Goal: Task Accomplishment & Management: Complete application form

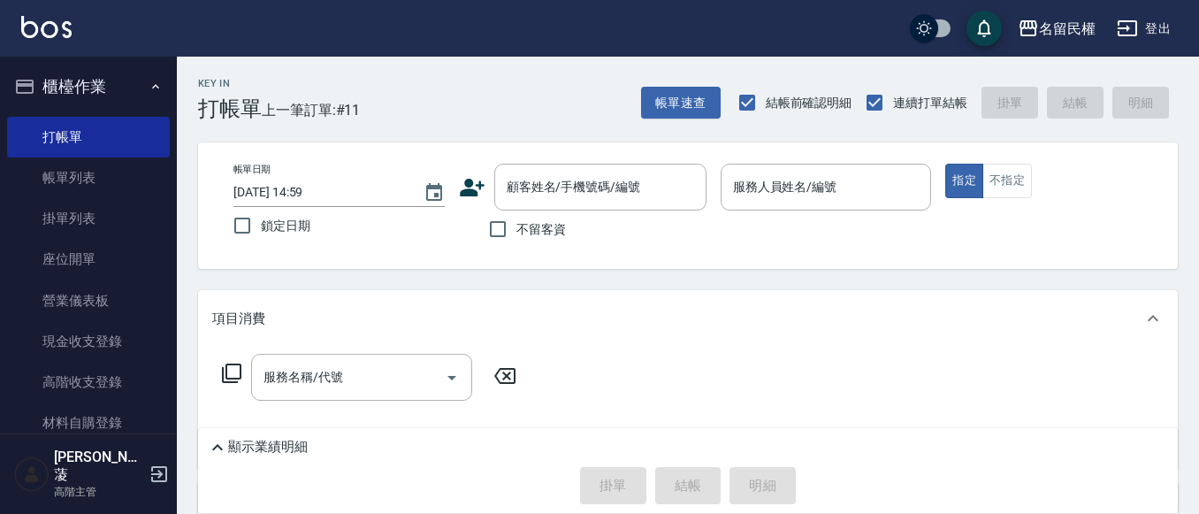
click at [552, 239] on label "不留客資" at bounding box center [522, 228] width 87 height 37
click at [516, 239] on input "不留客資" at bounding box center [497, 228] width 37 height 37
checkbox input "true"
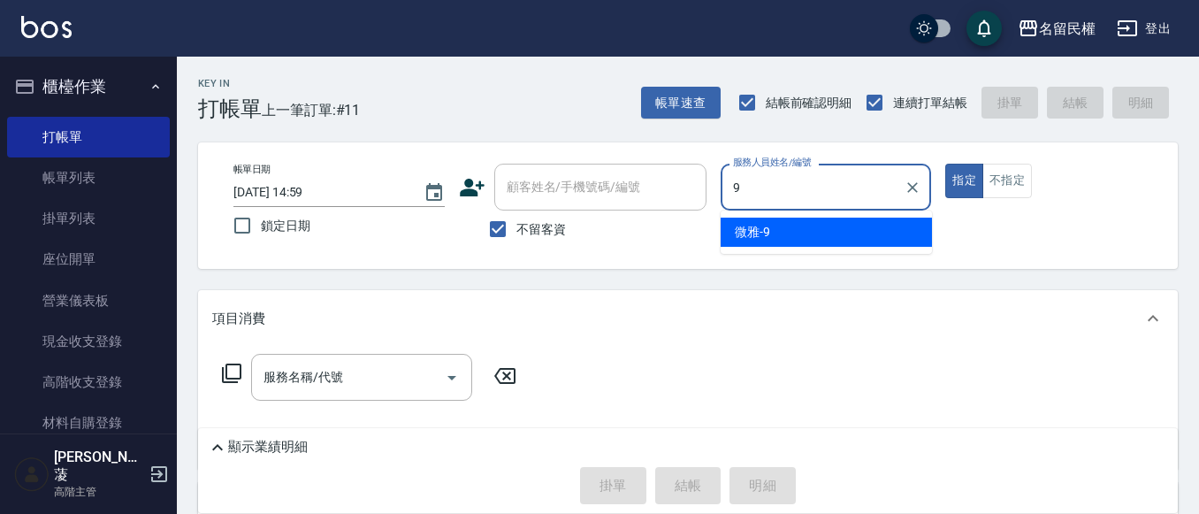
type input "微雅-9"
type button "true"
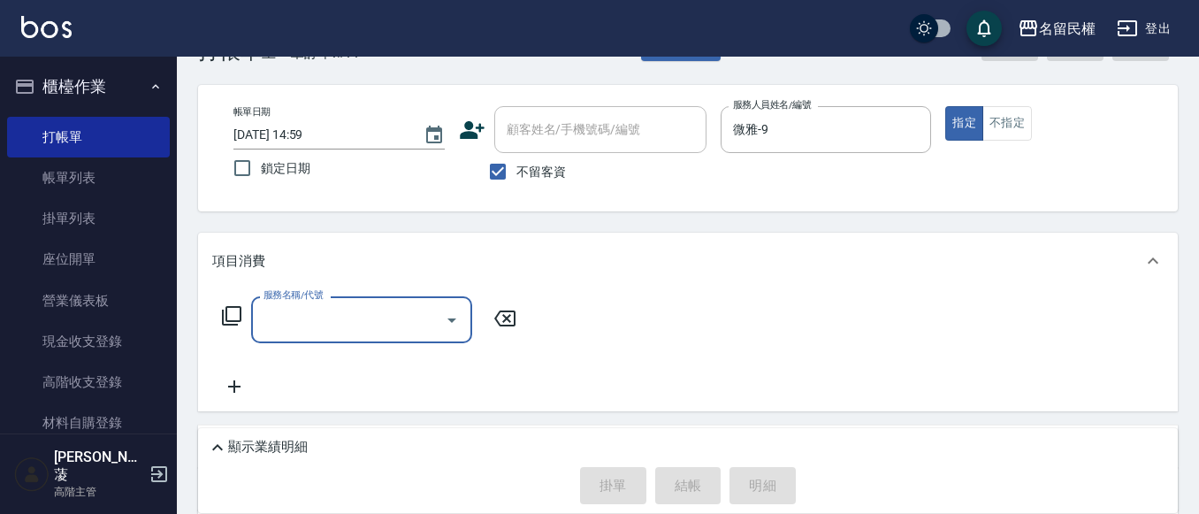
scroll to position [88, 0]
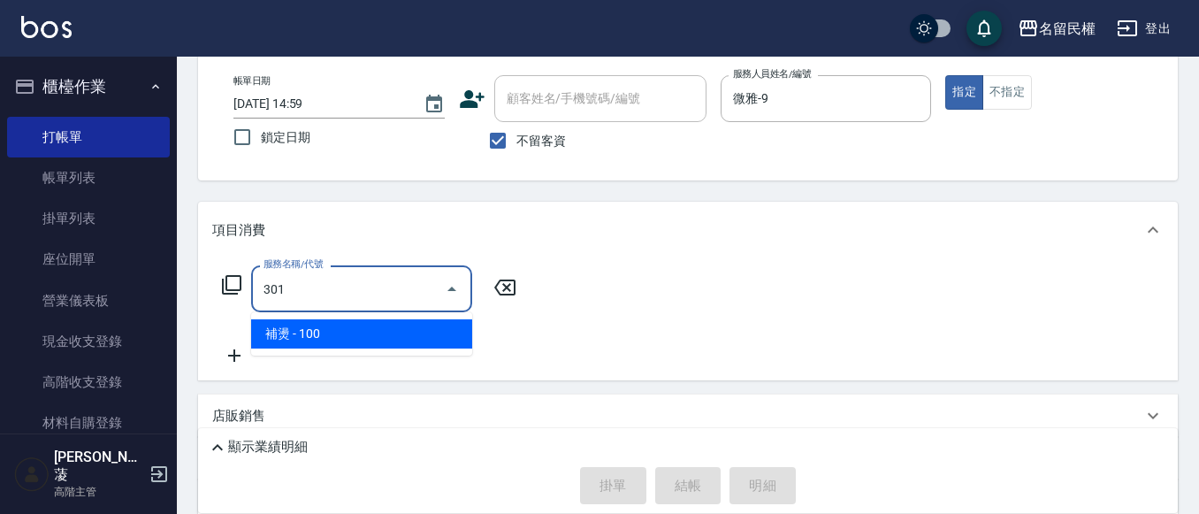
type input "補燙(301)"
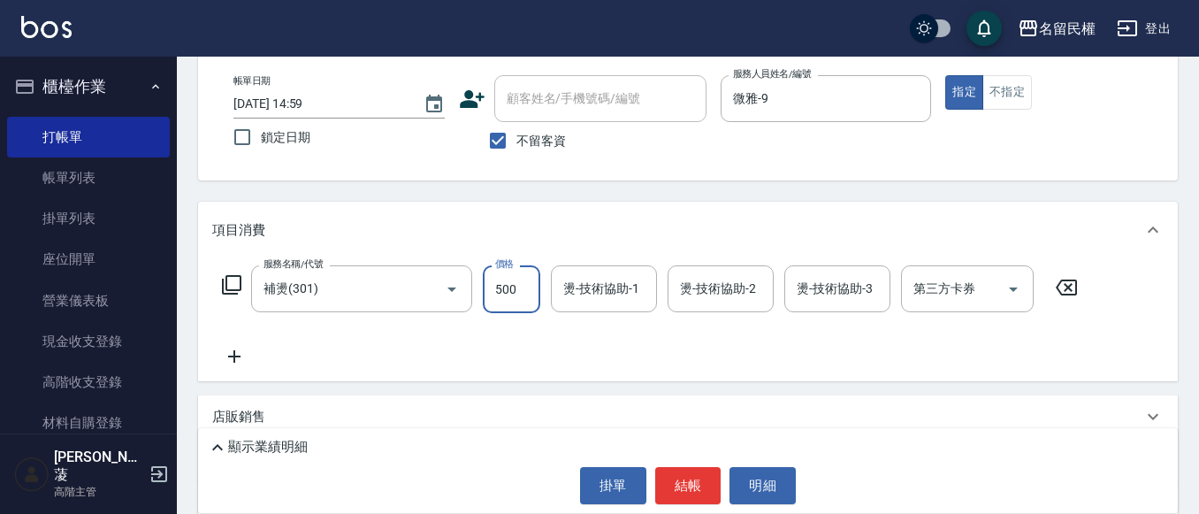
type input "500"
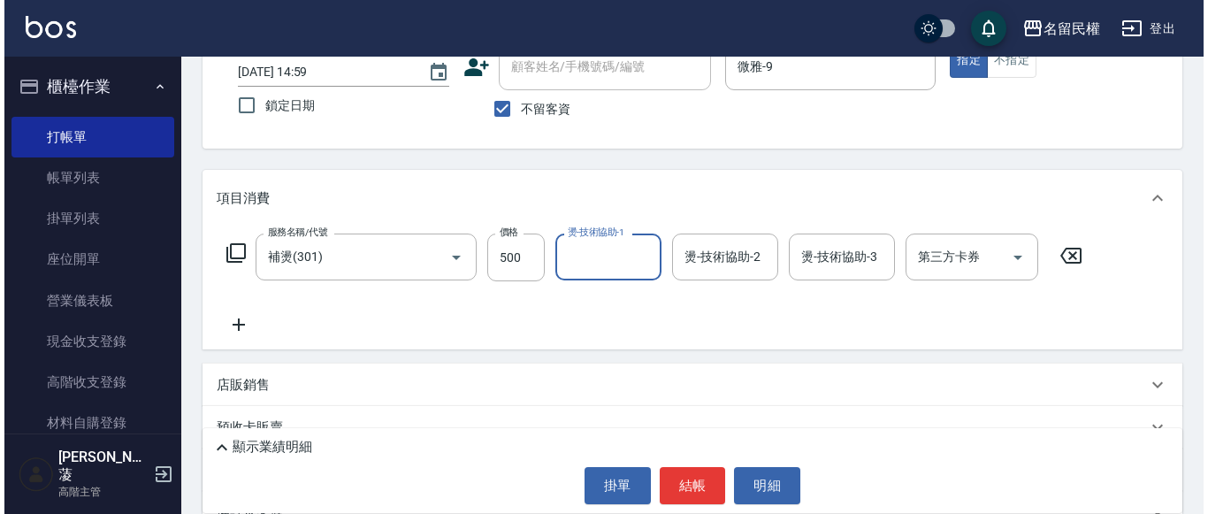
scroll to position [177, 0]
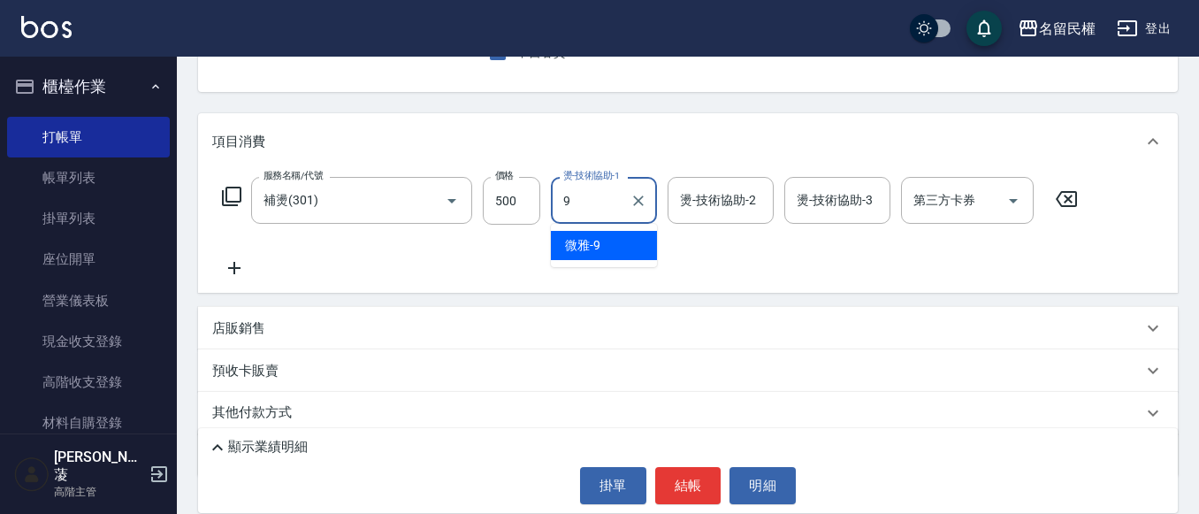
type input "微雅-9"
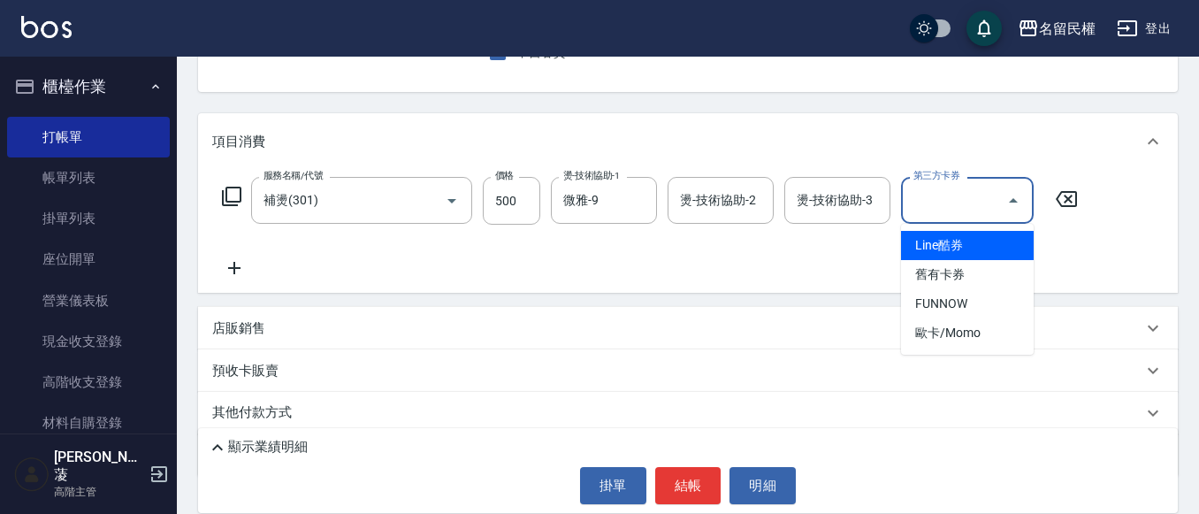
type input "Line酷券"
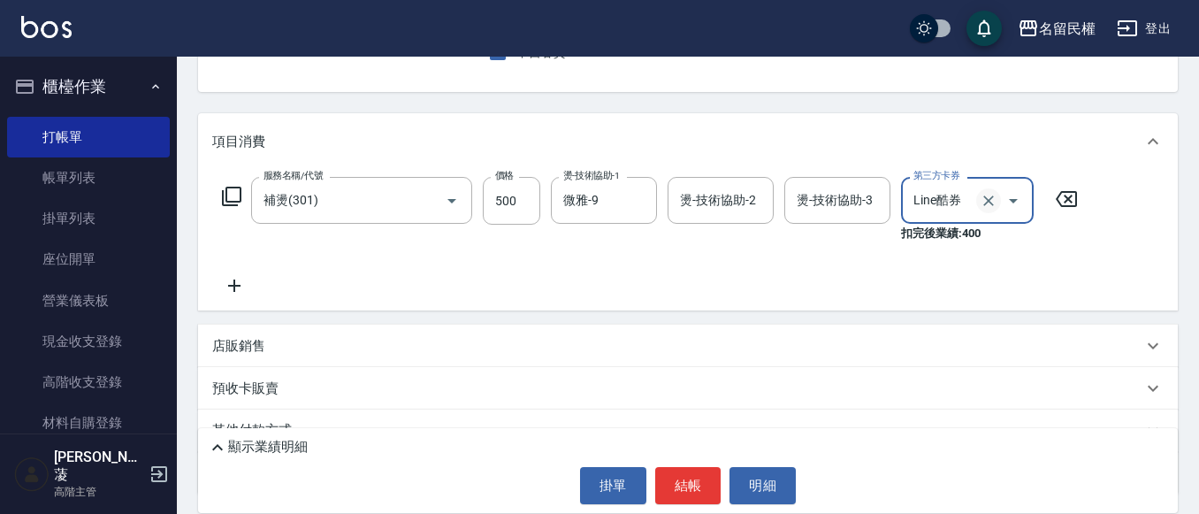
click at [982, 196] on icon "Clear" at bounding box center [989, 201] width 18 height 18
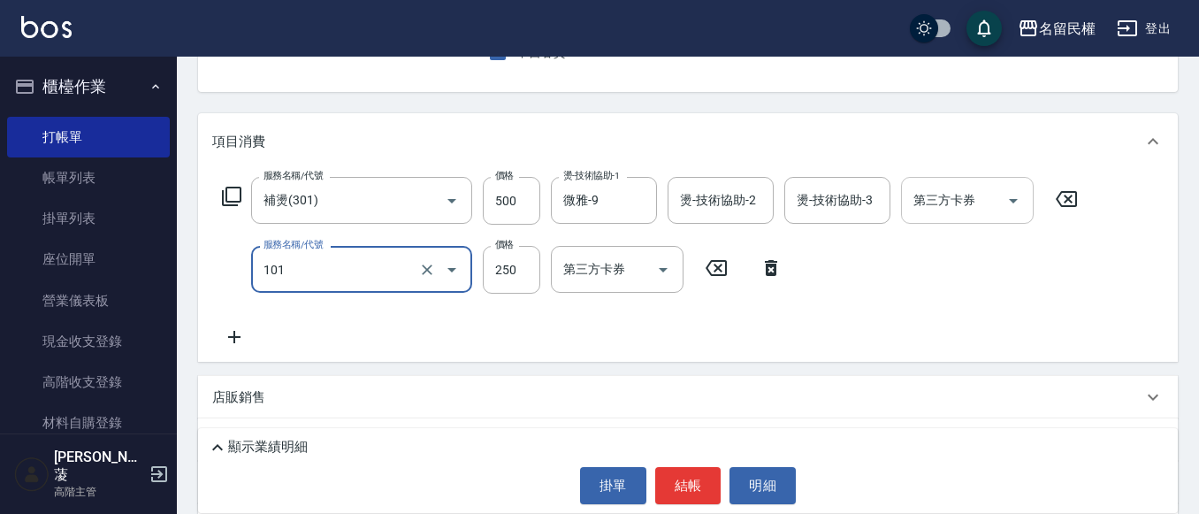
type input "不指定洗髮(101)"
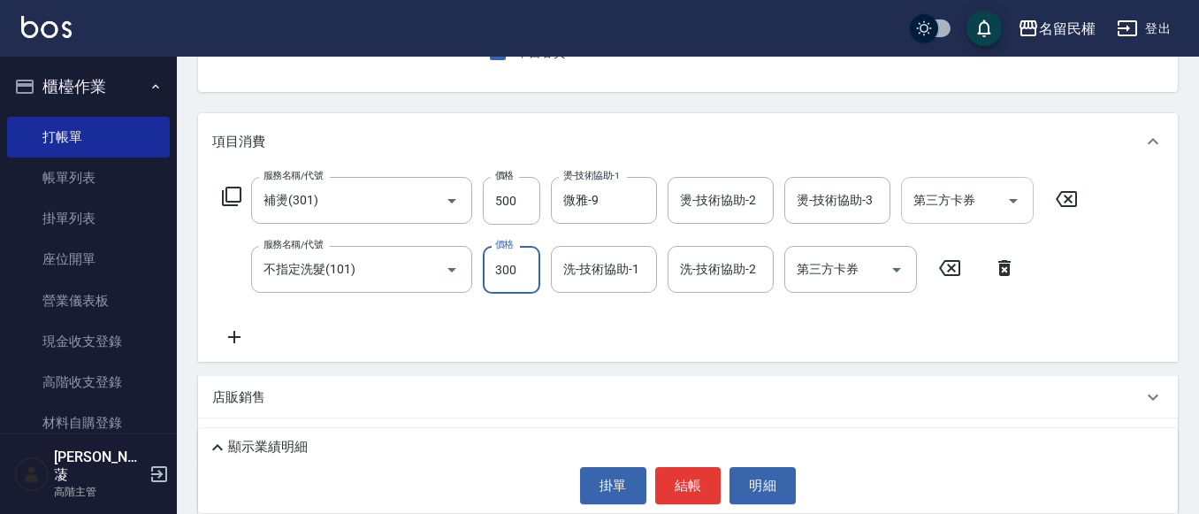
type input "300"
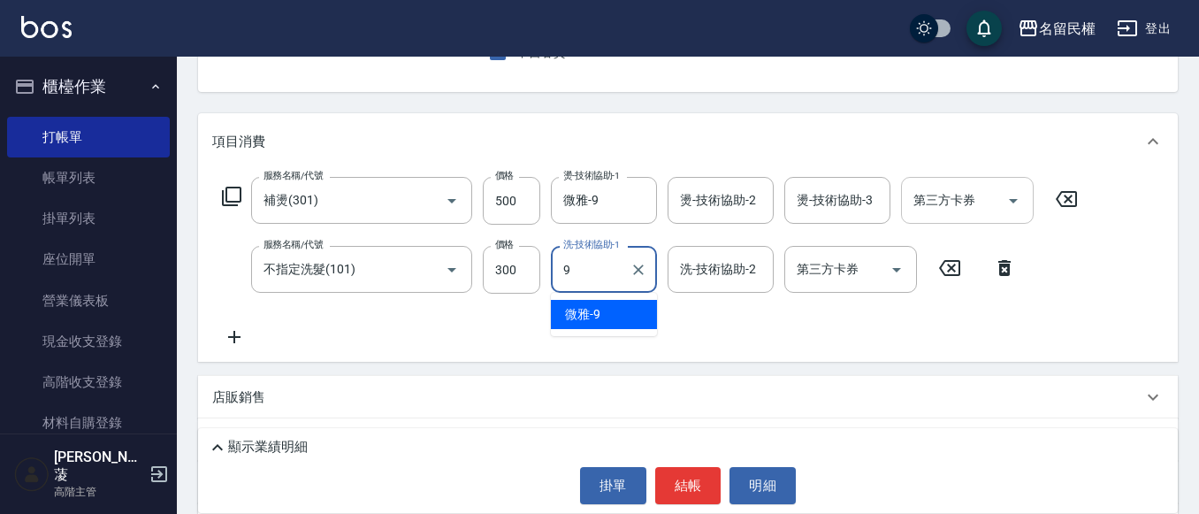
type input "微雅-9"
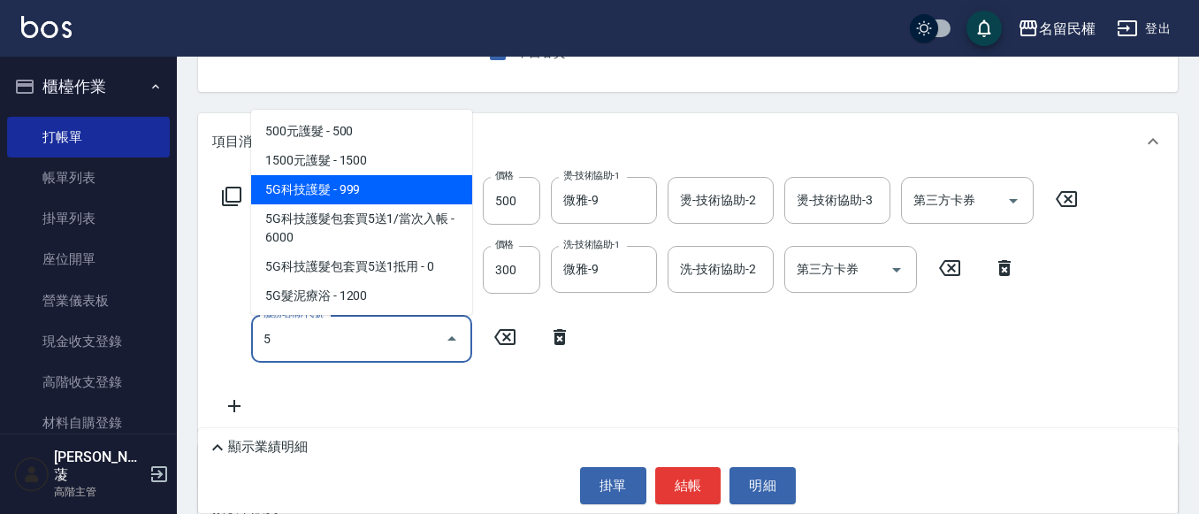
click at [293, 185] on span "5G科技護髮 - 999" at bounding box center [361, 189] width 221 height 29
type input "5G科技護髮(517)"
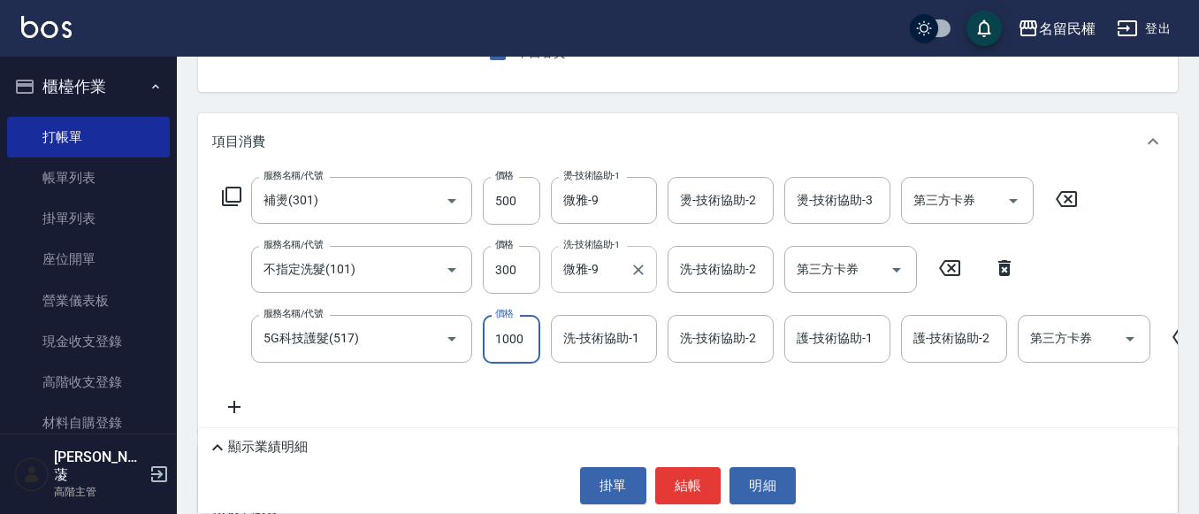
type input "1000"
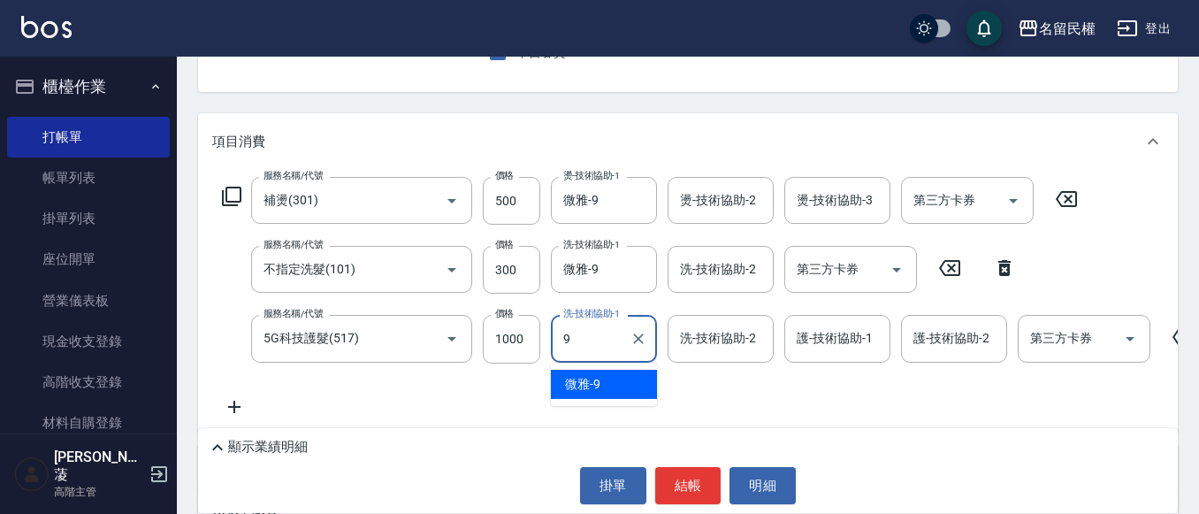
type input "微雅-9"
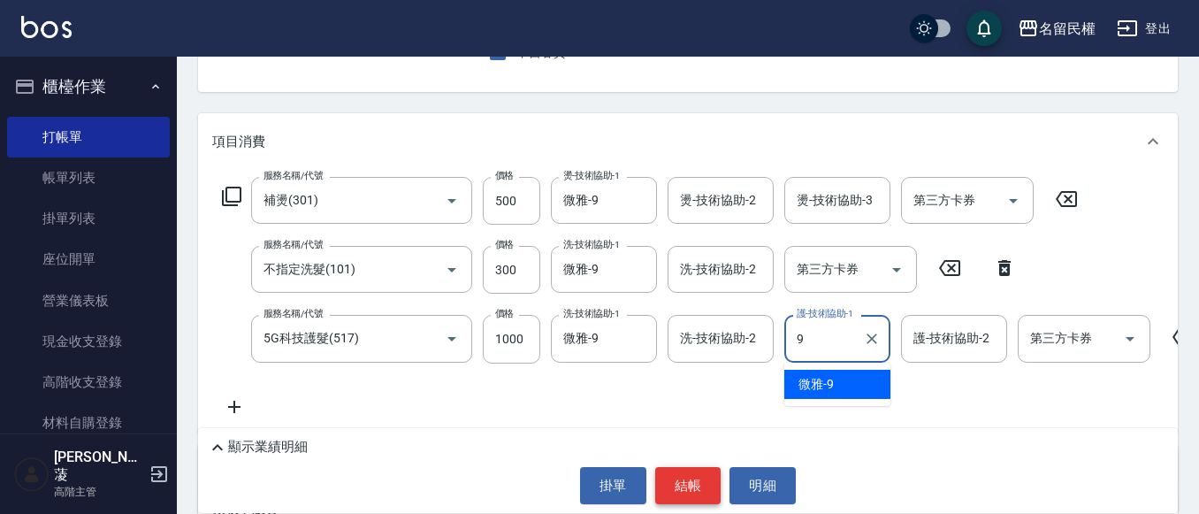
type input "微雅-9"
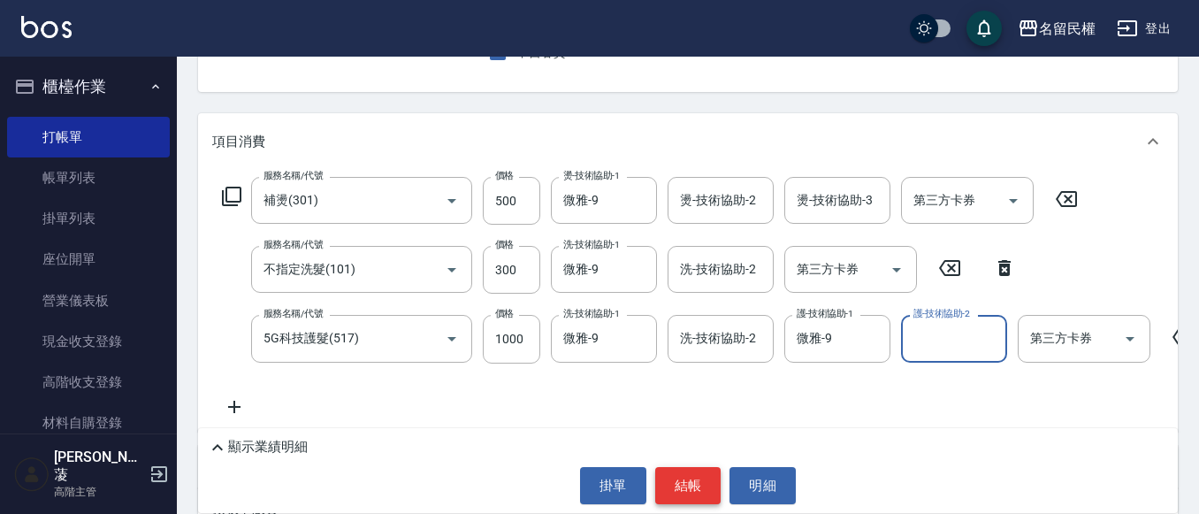
click at [702, 492] on button "結帳" at bounding box center [688, 485] width 66 height 37
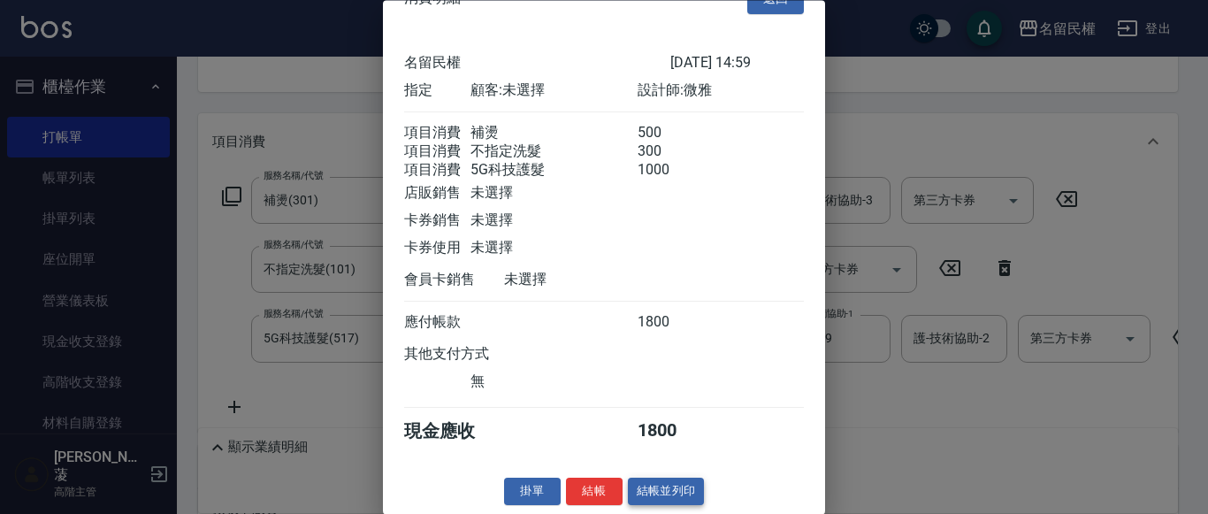
scroll to position [65, 0]
drag, startPoint x: 588, startPoint y: 496, endPoint x: 593, endPoint y: 455, distance: 41.0
click at [587, 495] on button "結帳" at bounding box center [594, 491] width 57 height 27
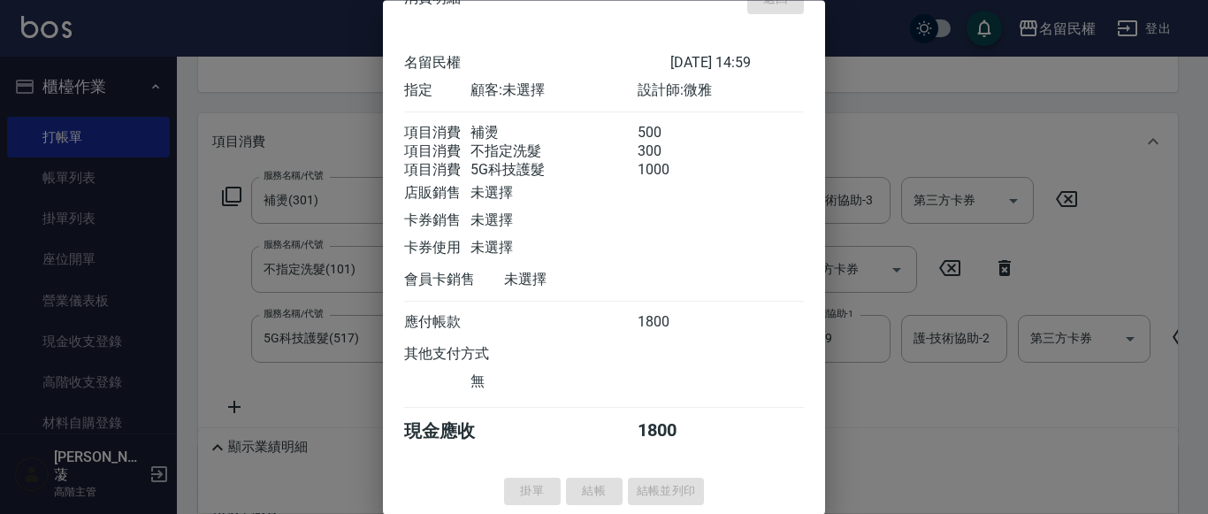
type input "[DATE] 15:41"
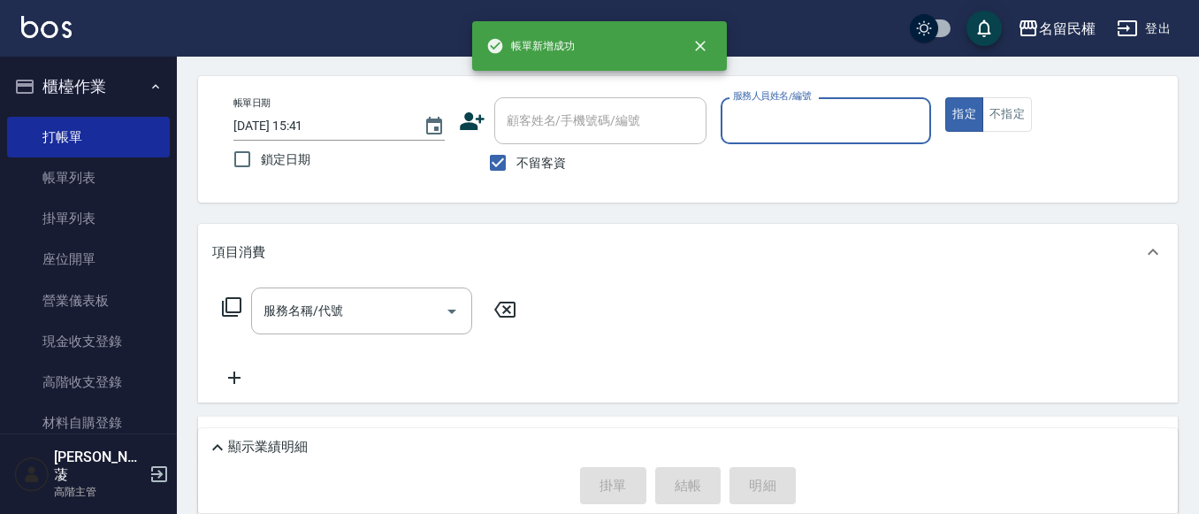
scroll to position [0, 0]
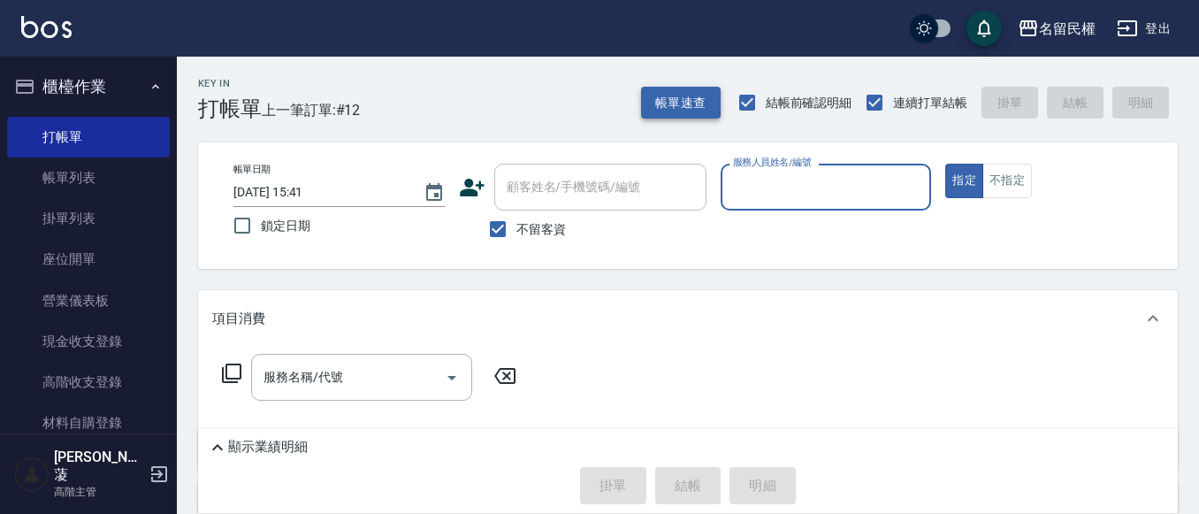
click at [708, 96] on button "帳單速查" at bounding box center [681, 103] width 80 height 33
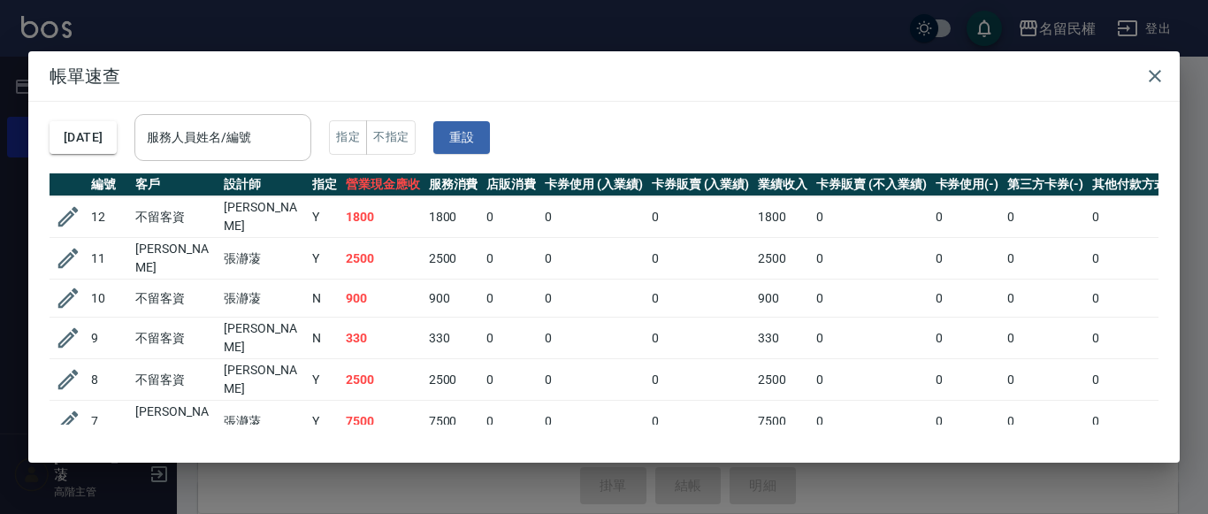
click at [266, 126] on input "服務人員姓名/編號" at bounding box center [222, 137] width 161 height 31
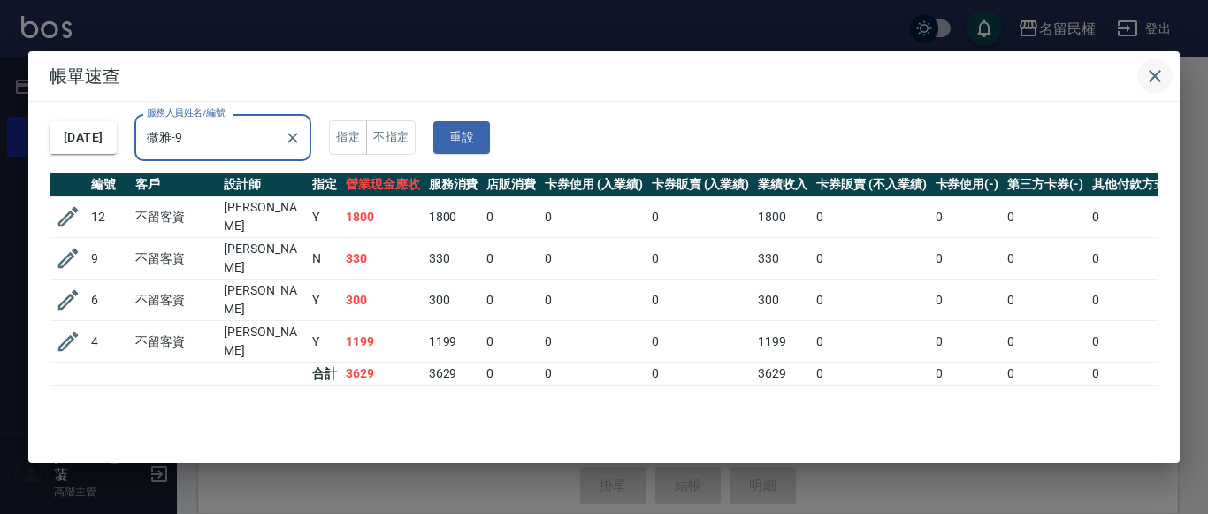
type input "微雅-9"
click at [1156, 82] on icon "button" at bounding box center [1154, 75] width 21 height 21
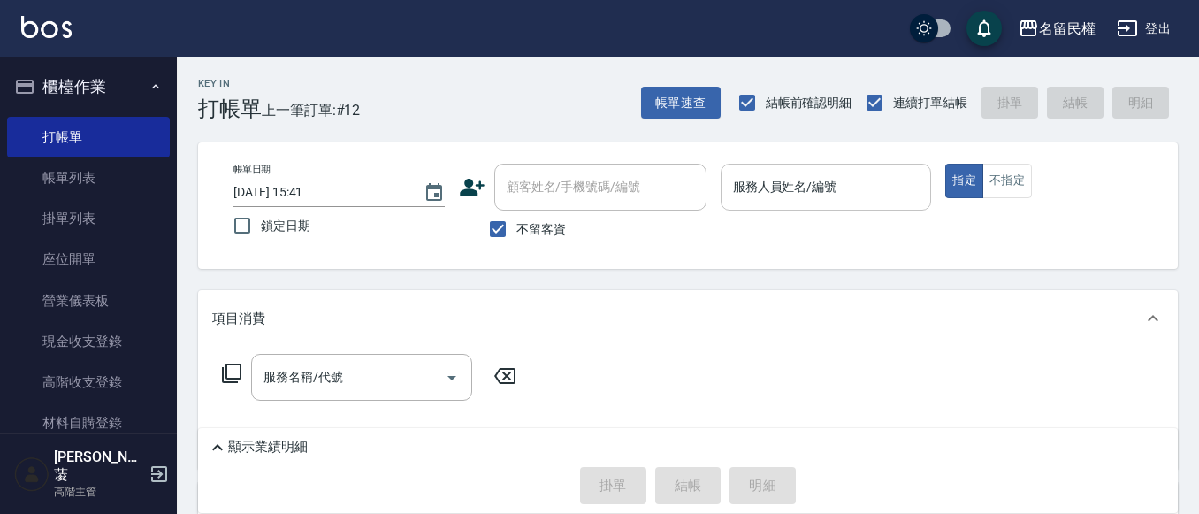
click at [838, 180] on input "服務人員姓名/編號" at bounding box center [826, 187] width 195 height 31
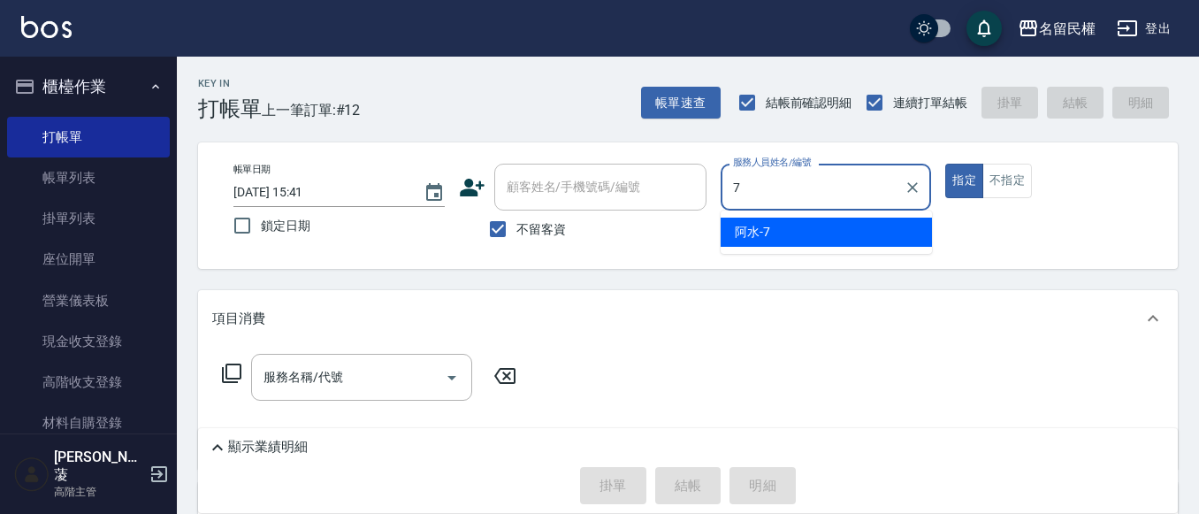
type input "阿水-7"
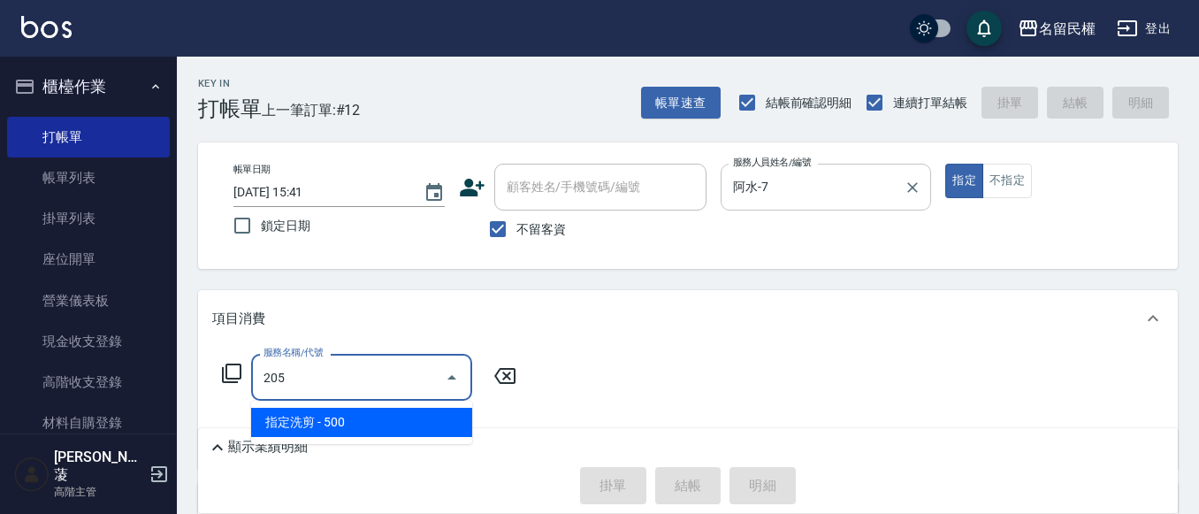
type input "指定洗剪(205)"
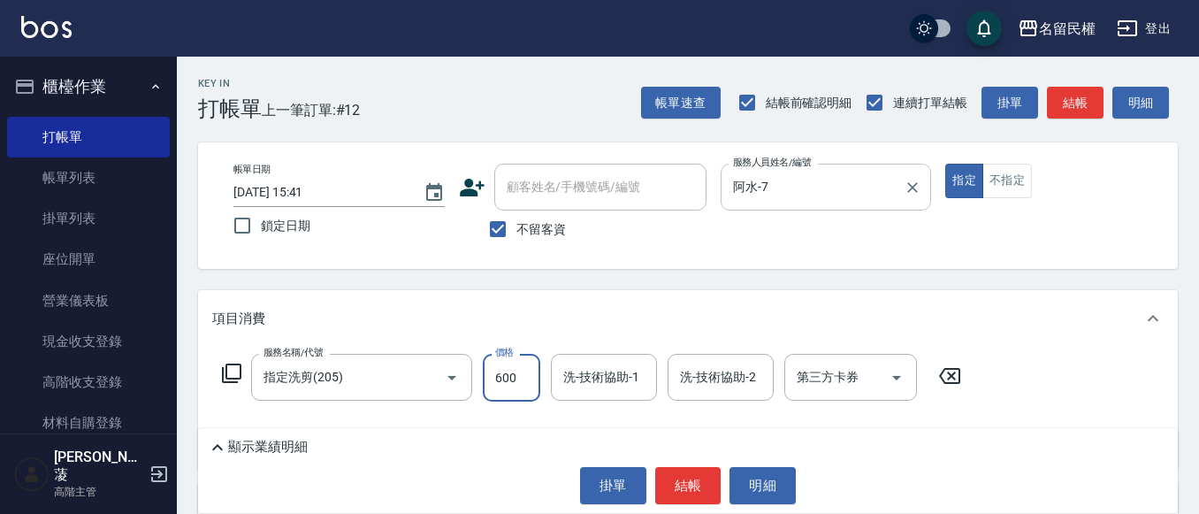
type input "600"
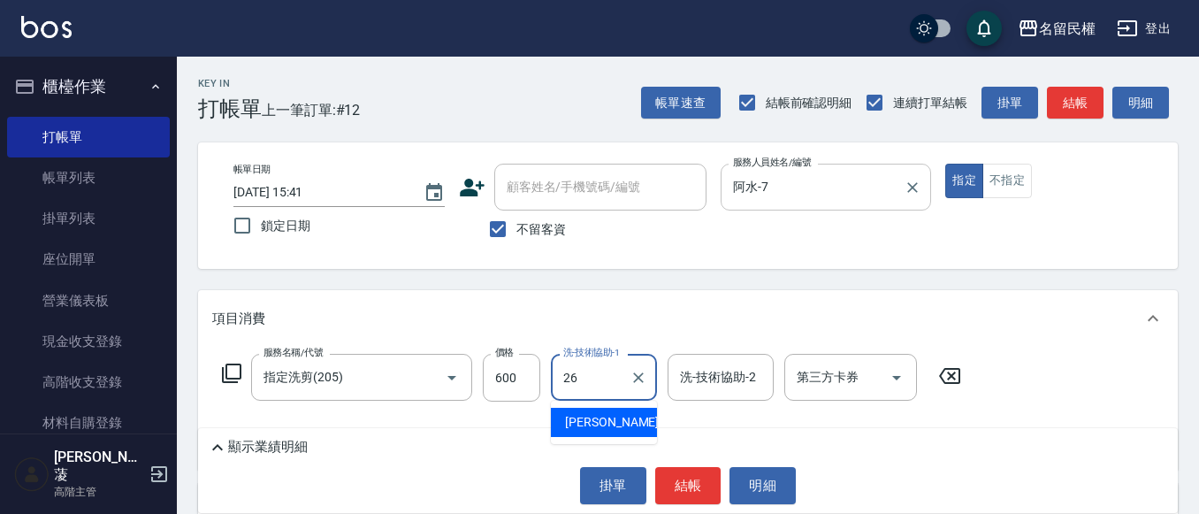
type input "沅莘-26"
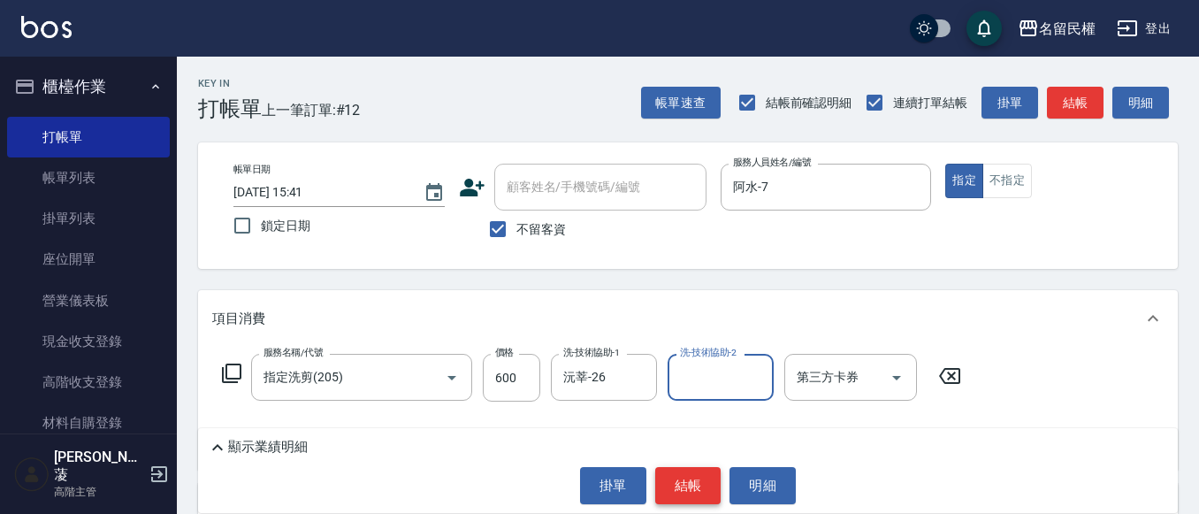
click at [678, 488] on button "結帳" at bounding box center [688, 485] width 66 height 37
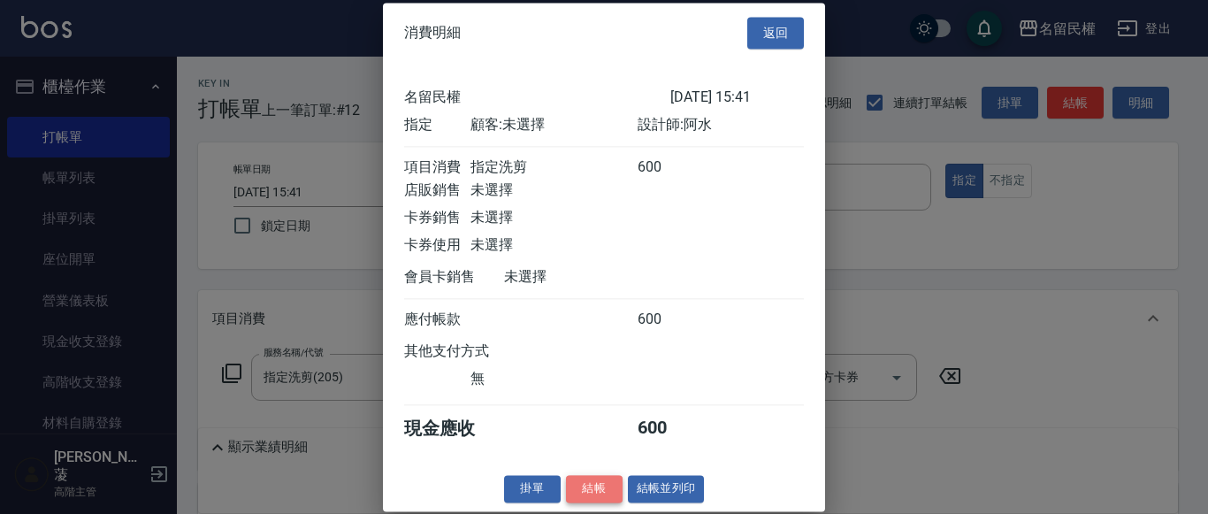
click at [606, 502] on button "結帳" at bounding box center [594, 488] width 57 height 27
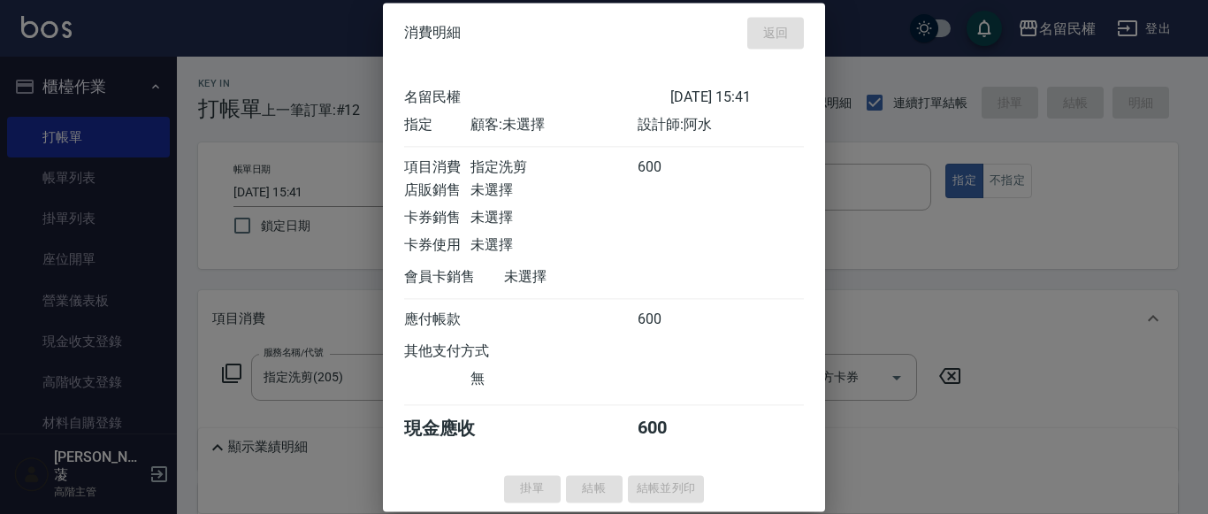
type input "[DATE] 16:00"
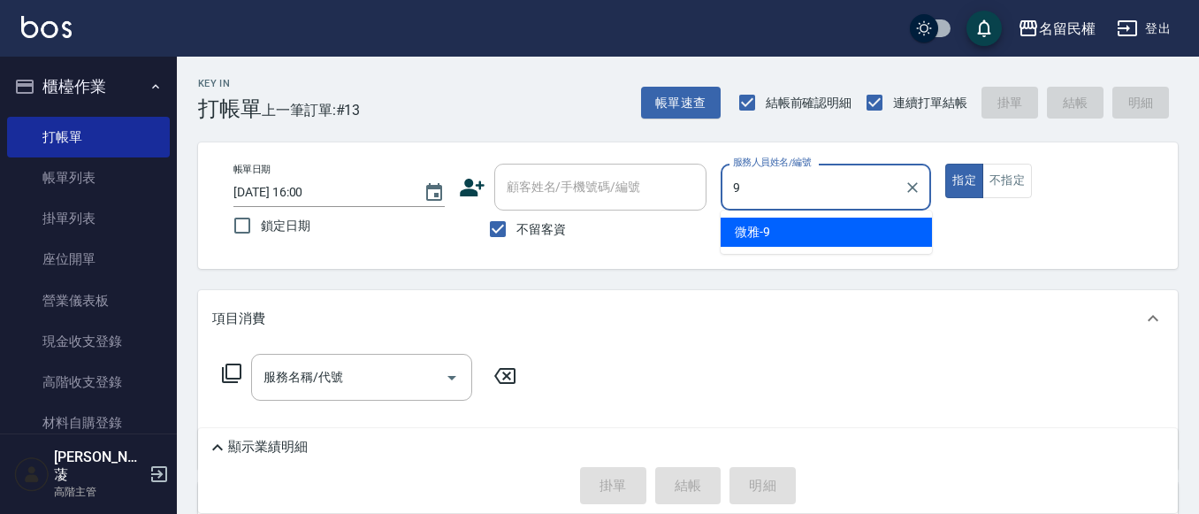
type input "微雅-9"
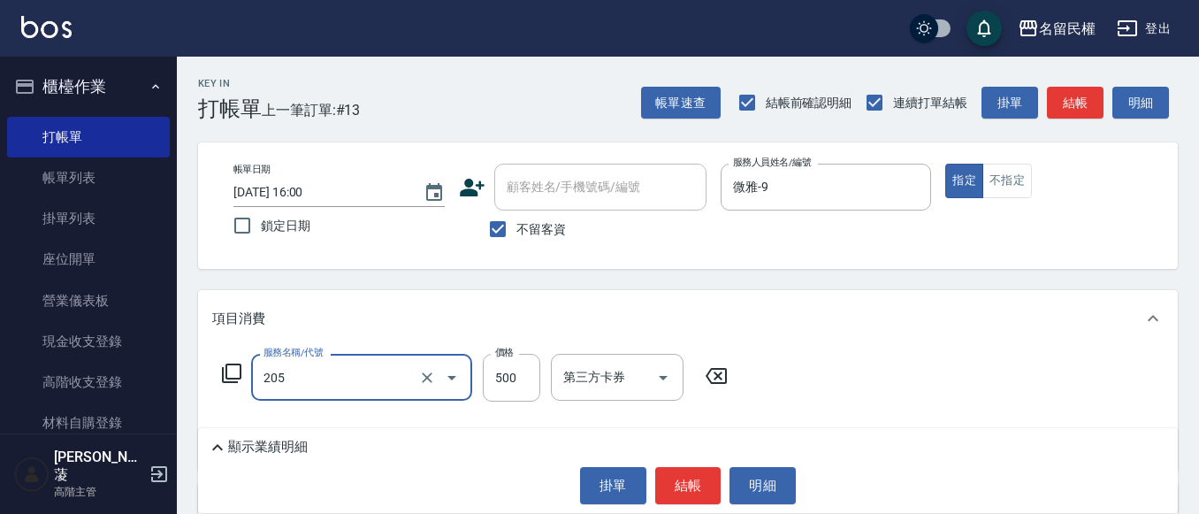
type input "指定洗剪(205)"
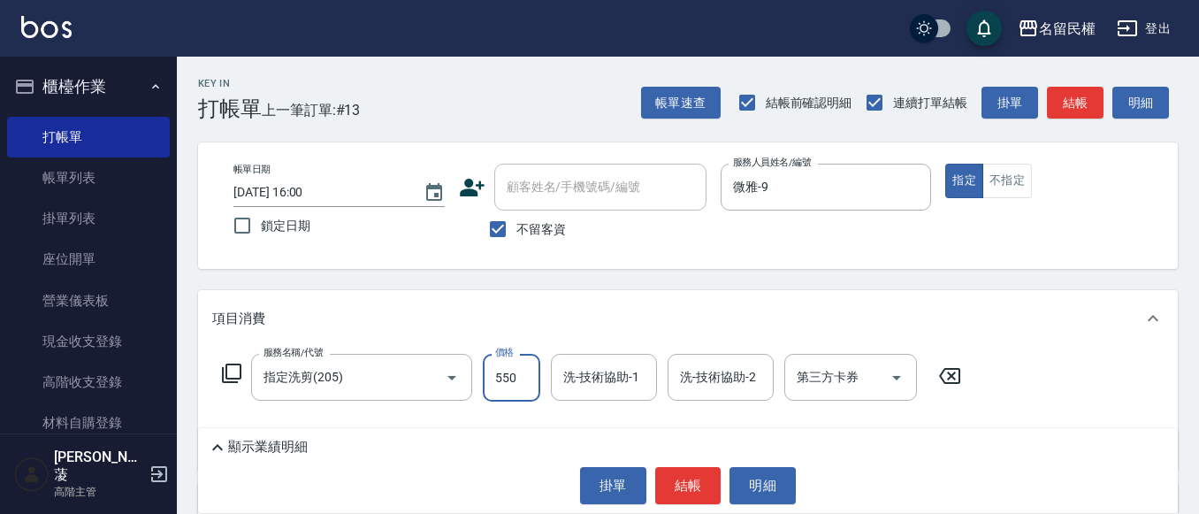
type input "550"
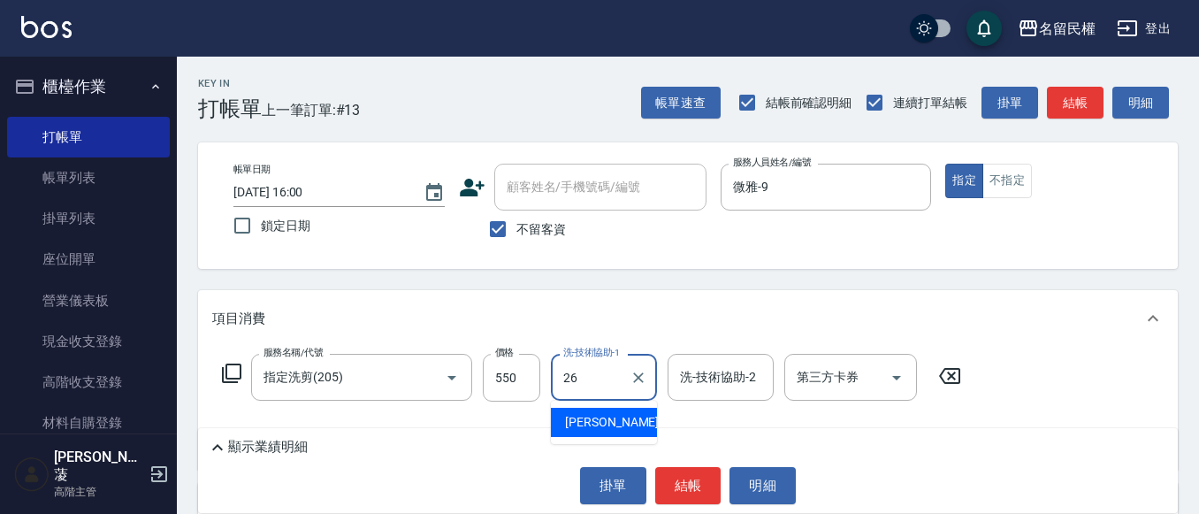
type input "沅莘-26"
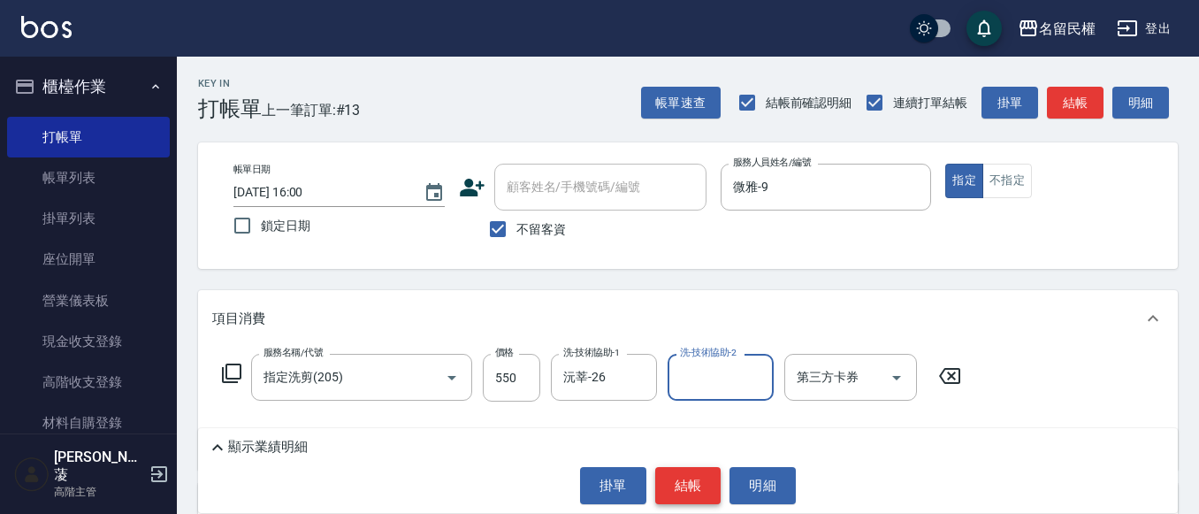
click at [701, 486] on button "結帳" at bounding box center [688, 485] width 66 height 37
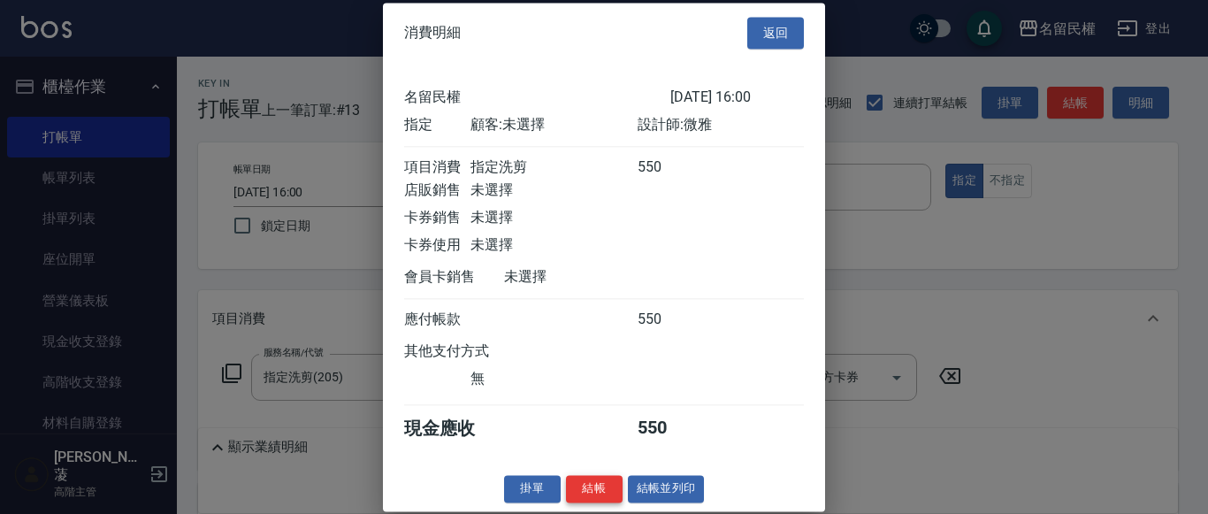
click at [593, 502] on button "結帳" at bounding box center [594, 488] width 57 height 27
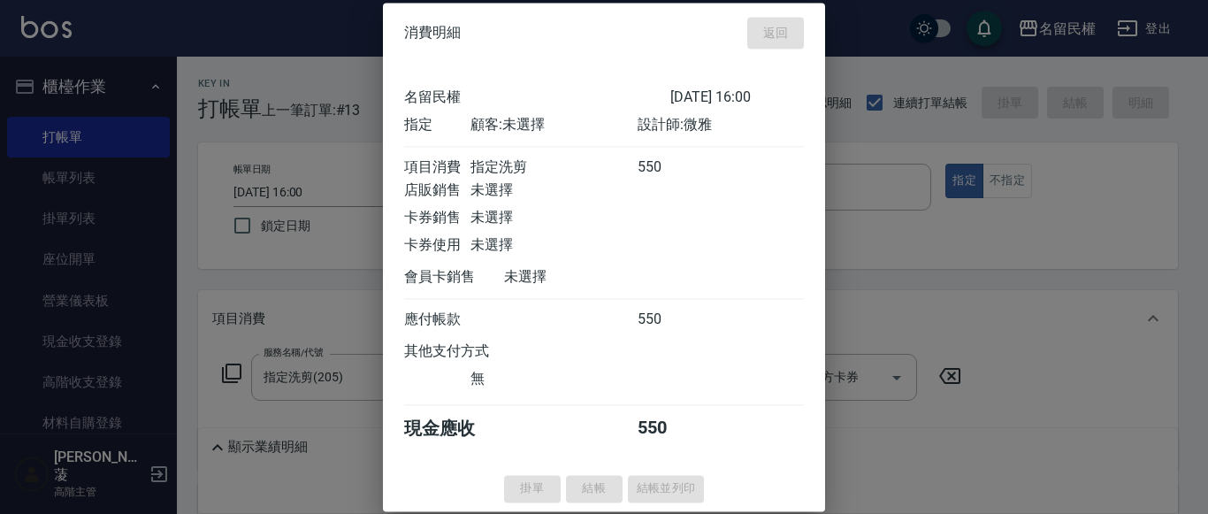
type input "[DATE] 16:26"
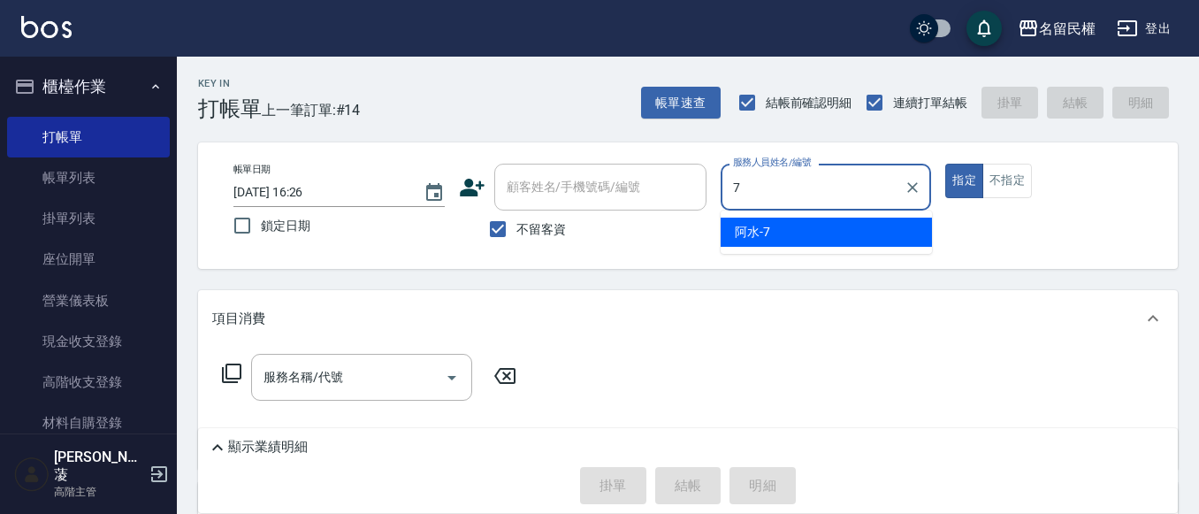
type input "阿水-7"
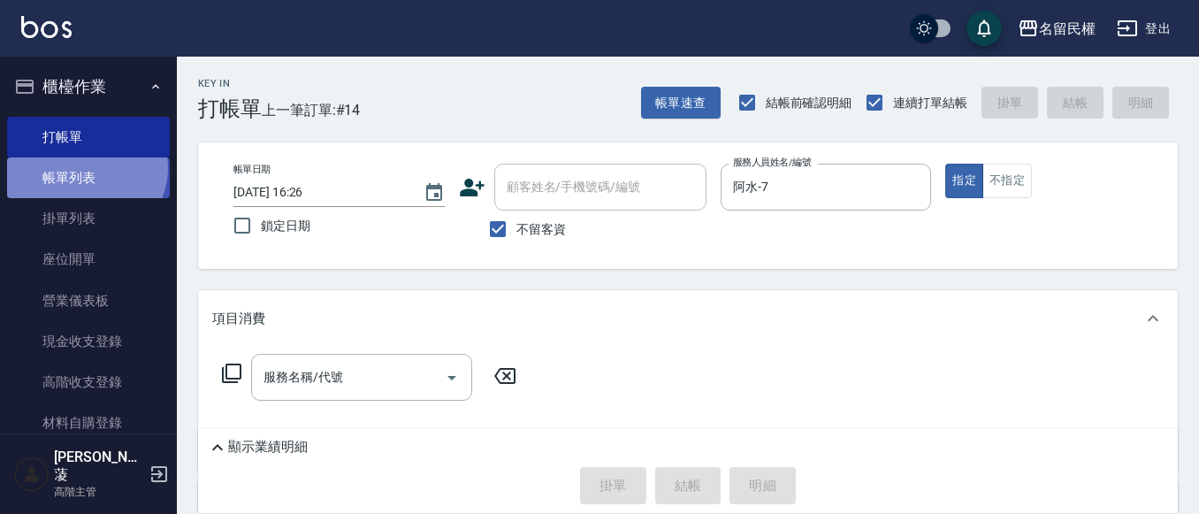
click at [84, 168] on link "帳單列表" at bounding box center [88, 177] width 163 height 41
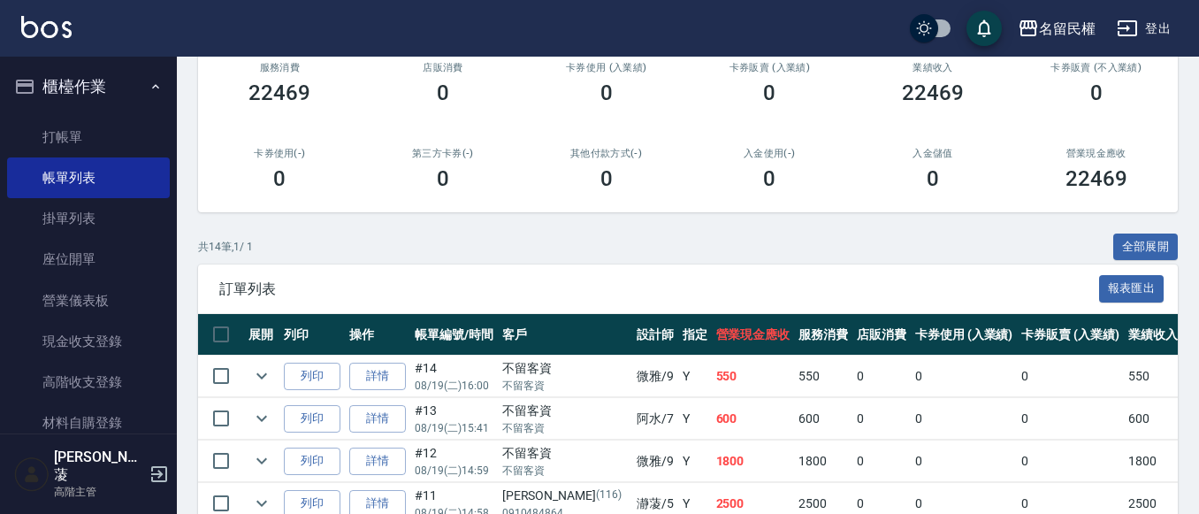
scroll to position [354, 0]
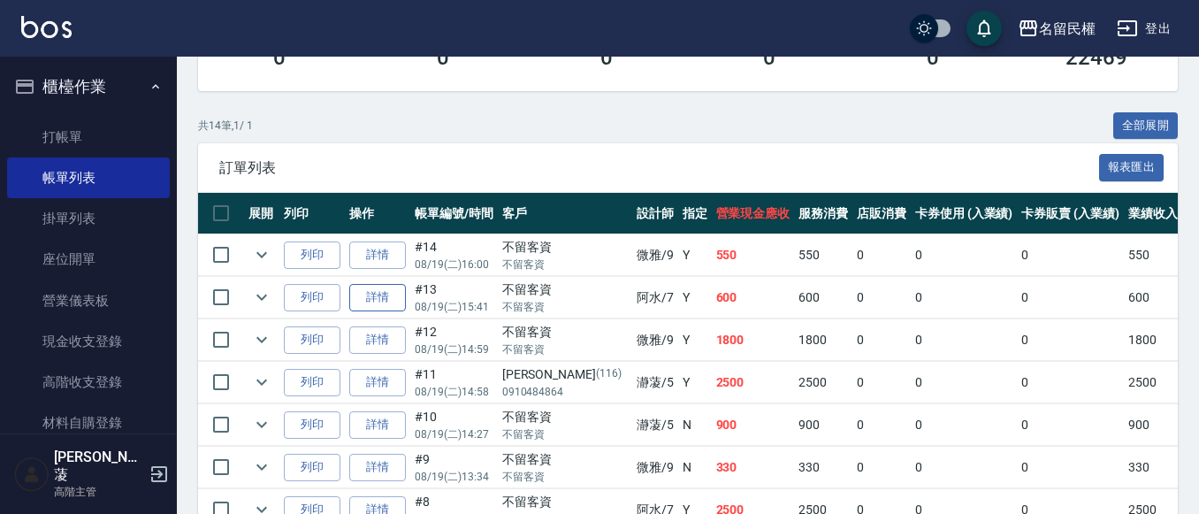
click at [392, 302] on link "詳情" at bounding box center [377, 297] width 57 height 27
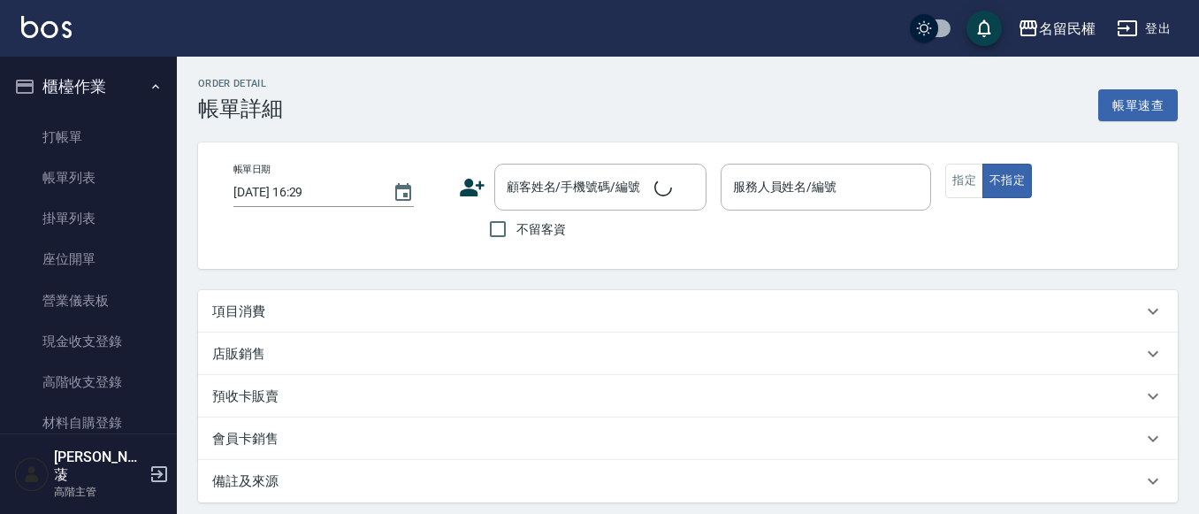
type input "[DATE] 15:41"
checkbox input "true"
type input "阿水-7"
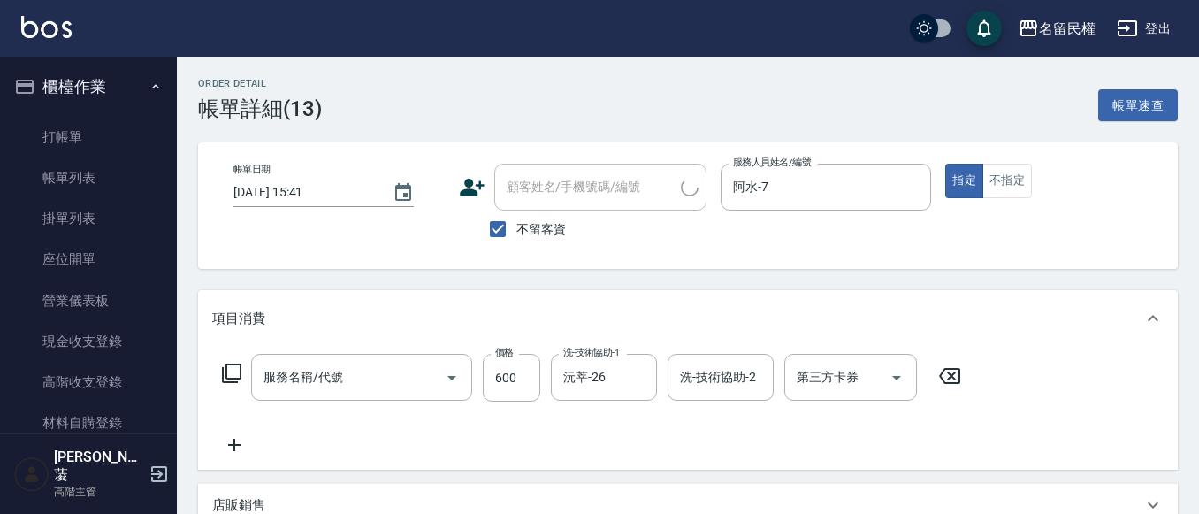
type input "指定洗剪(205)"
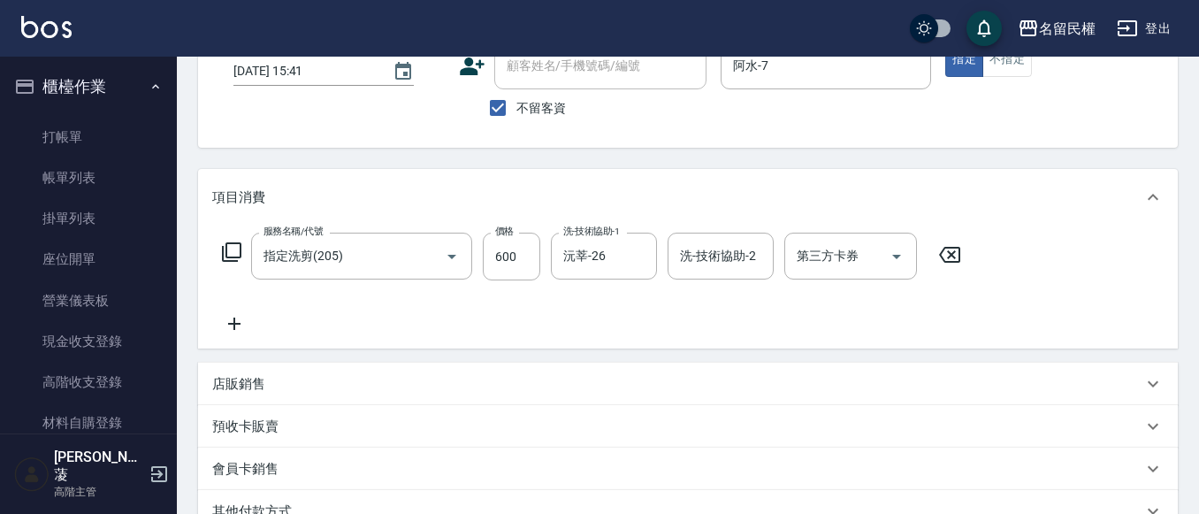
scroll to position [177, 0]
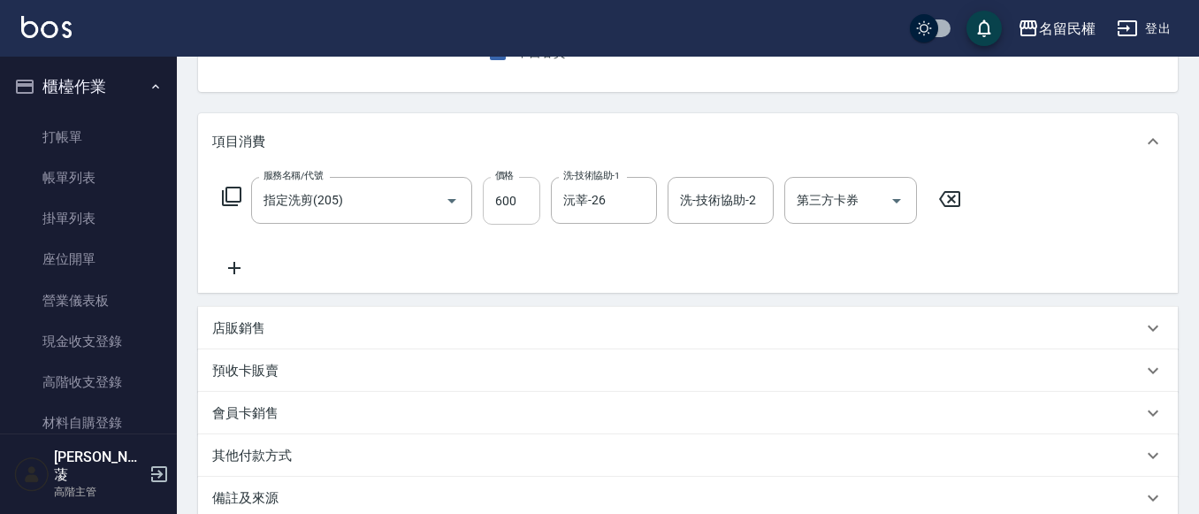
click at [514, 207] on input "600" at bounding box center [511, 201] width 57 height 48
type input "550"
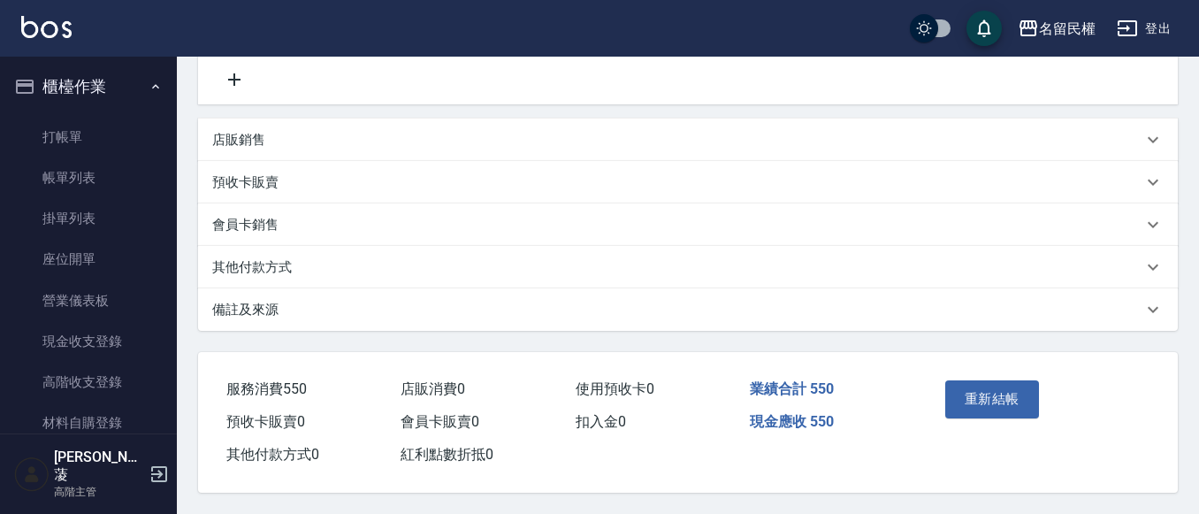
scroll to position [373, 0]
click at [1014, 402] on button "重新結帳" at bounding box center [992, 398] width 94 height 37
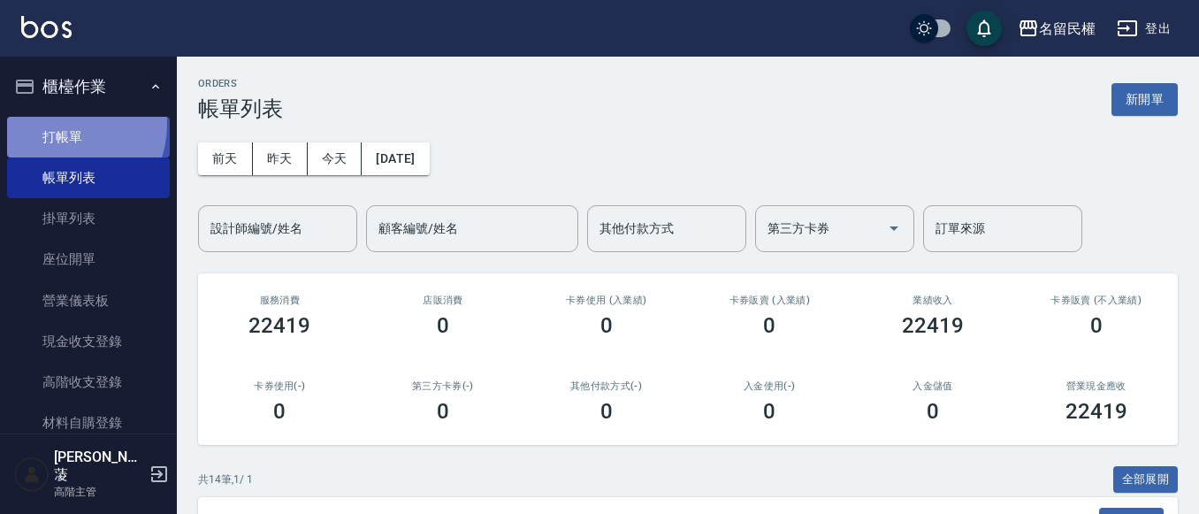
click at [64, 125] on link "打帳單" at bounding box center [88, 137] width 163 height 41
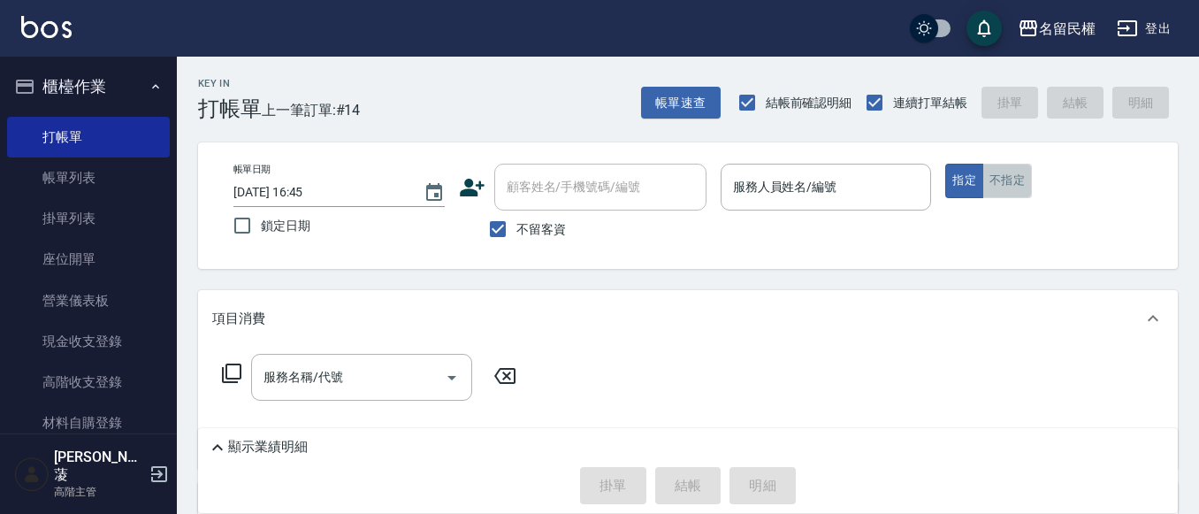
click at [996, 190] on button "不指定" at bounding box center [1008, 181] width 50 height 34
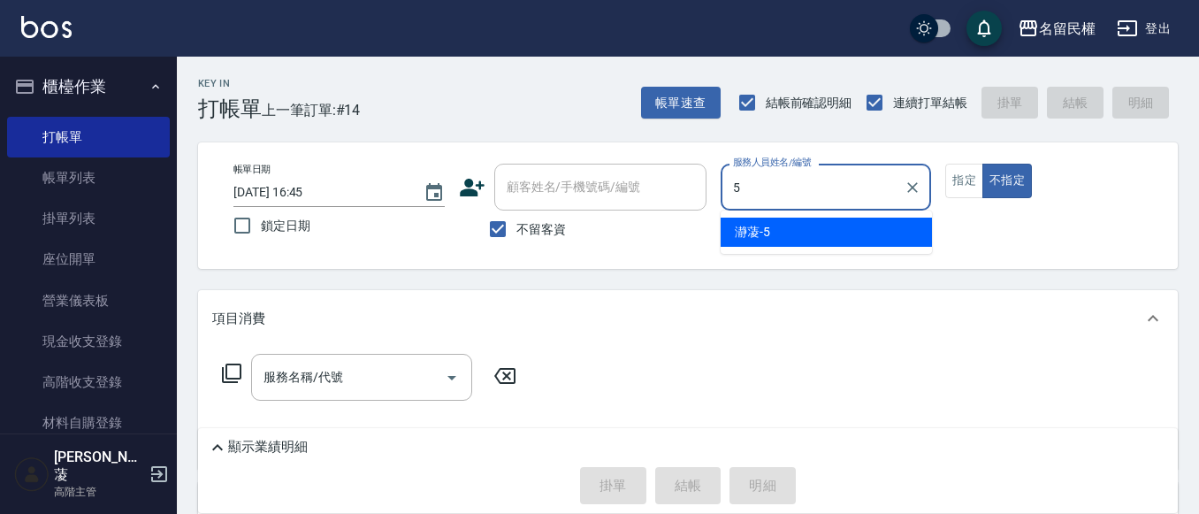
type input "瀞蓤-5"
type button "false"
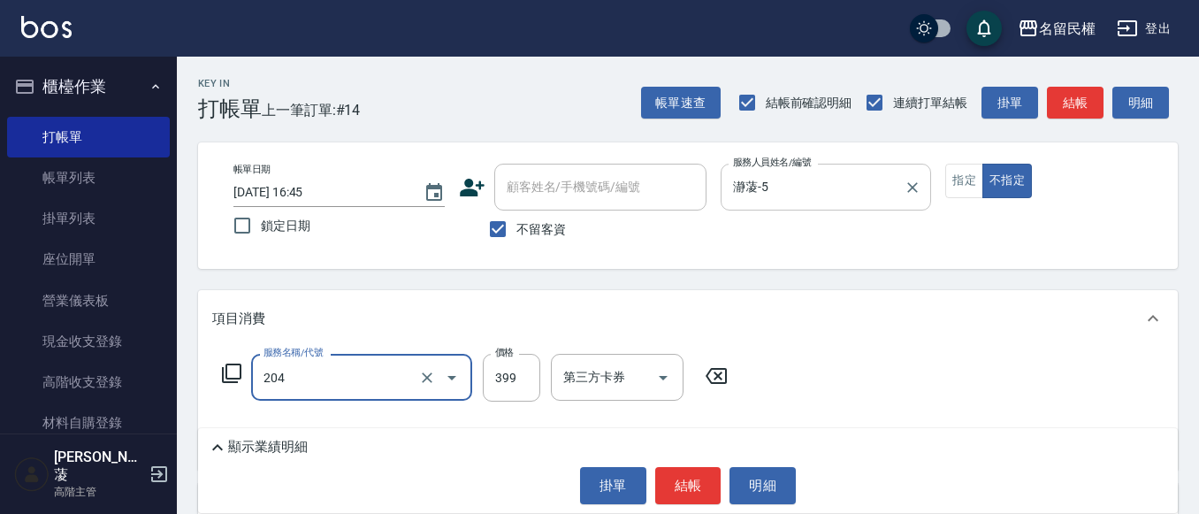
type input "不指定洗剪(204)"
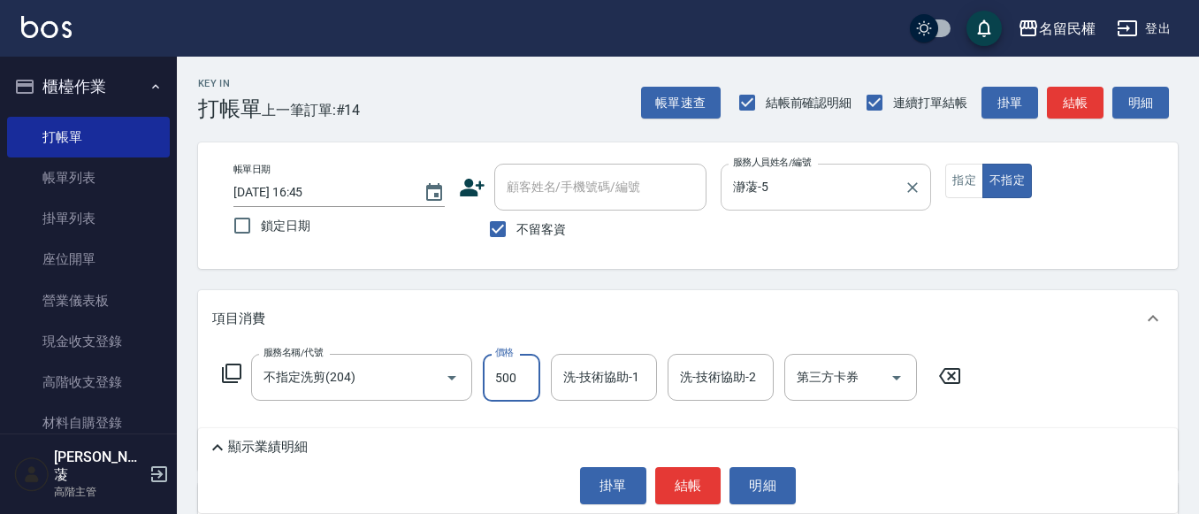
type input "500"
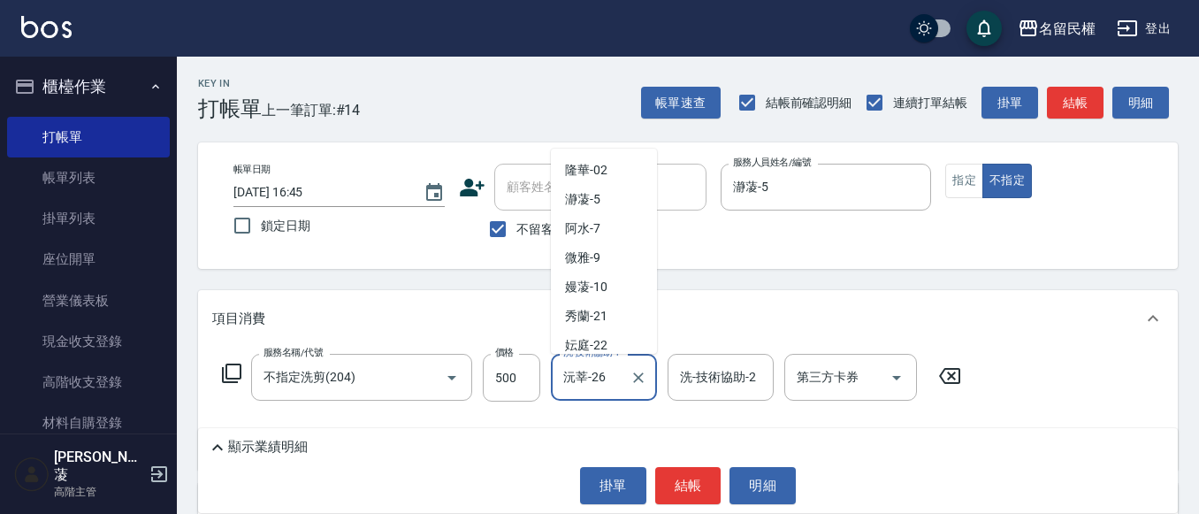
click at [621, 369] on input "沅莘-26" at bounding box center [591, 377] width 64 height 31
type input "沅"
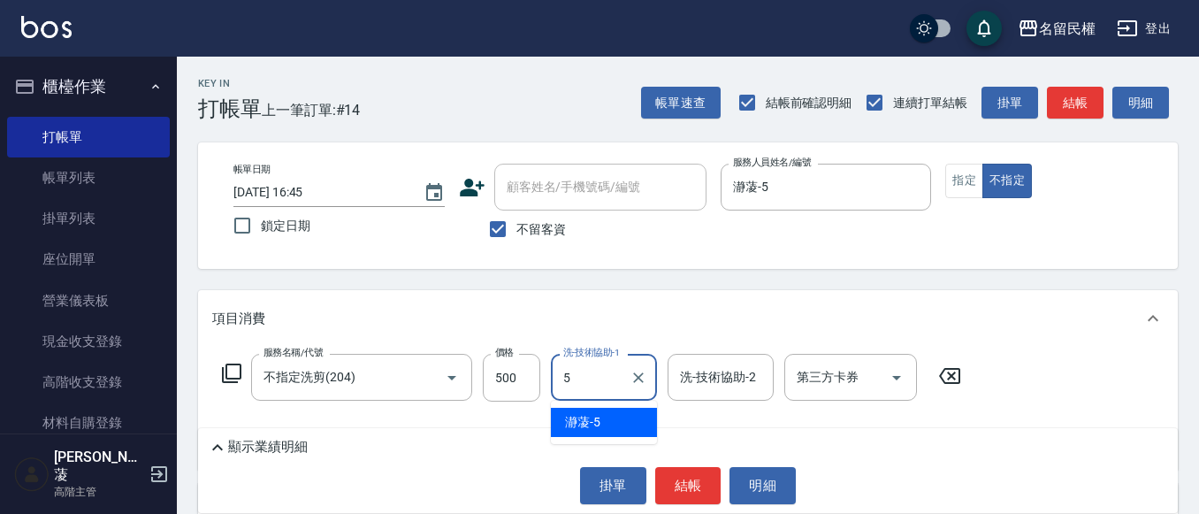
type input "5\"
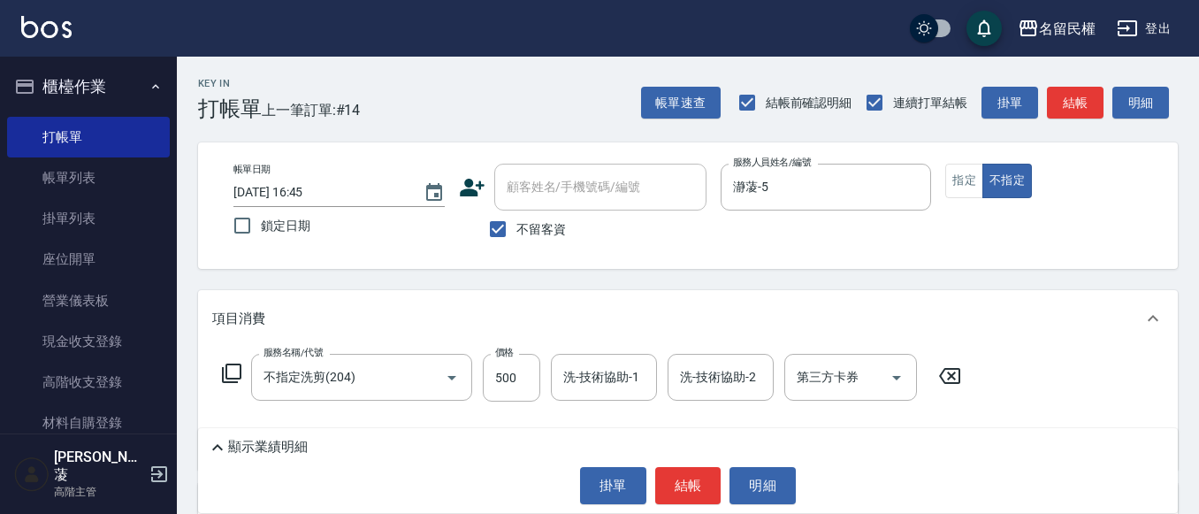
click at [584, 353] on div "服務名稱/代號 不指定洗剪(204) 服務名稱/代號 價格 500 價格 洗-技術協助-1 洗-技術協助-1 洗-技術協助-2 洗-技術協助-2 第三方卡券 …" at bounding box center [688, 408] width 980 height 123
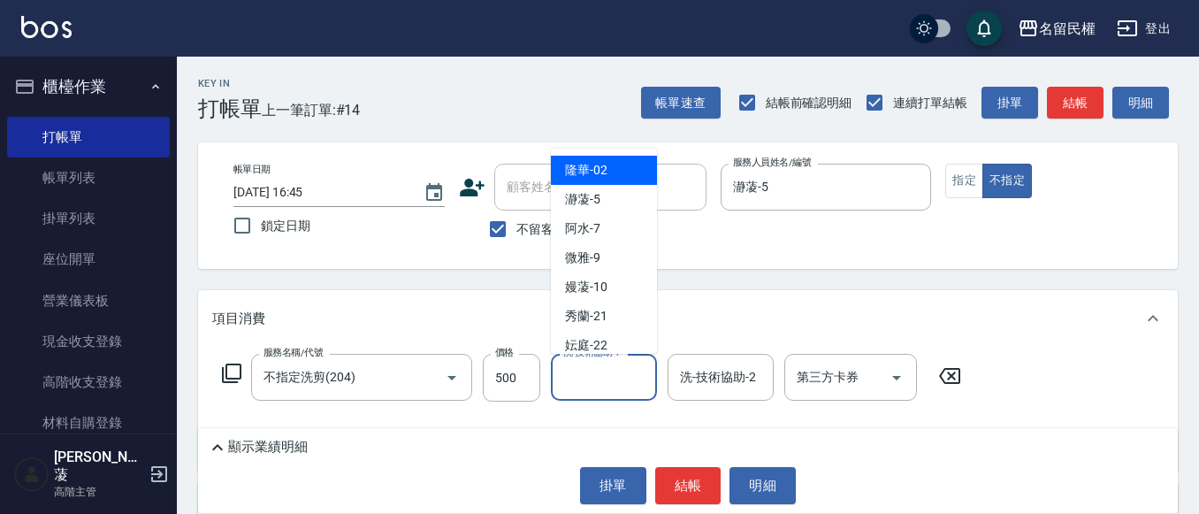
click at [609, 367] on div "洗-技術協助-1 洗-技術協助-1" at bounding box center [604, 377] width 106 height 47
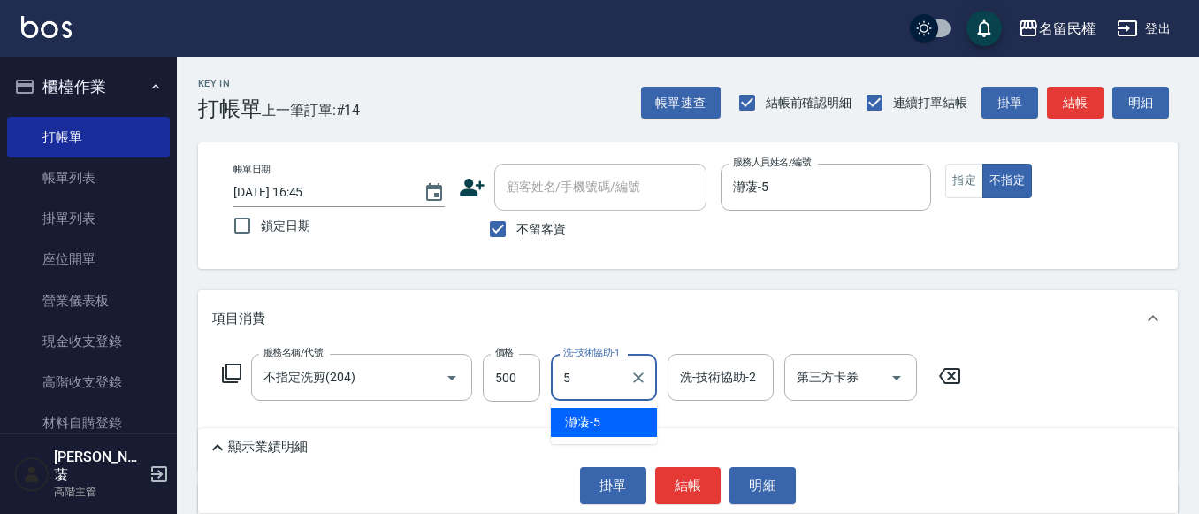
type input "瀞蓤-5"
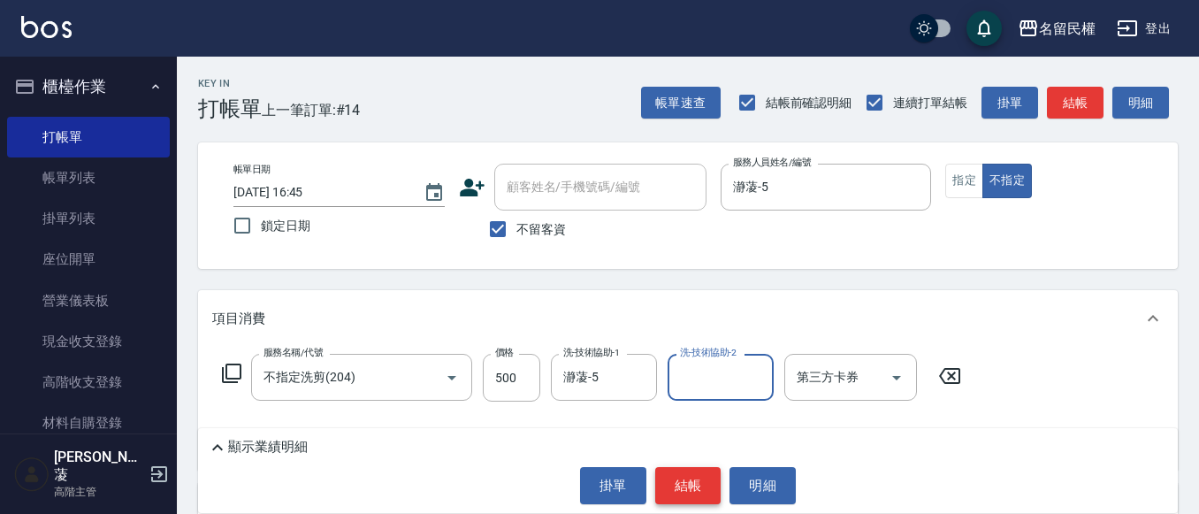
click at [682, 482] on button "結帳" at bounding box center [688, 485] width 66 height 37
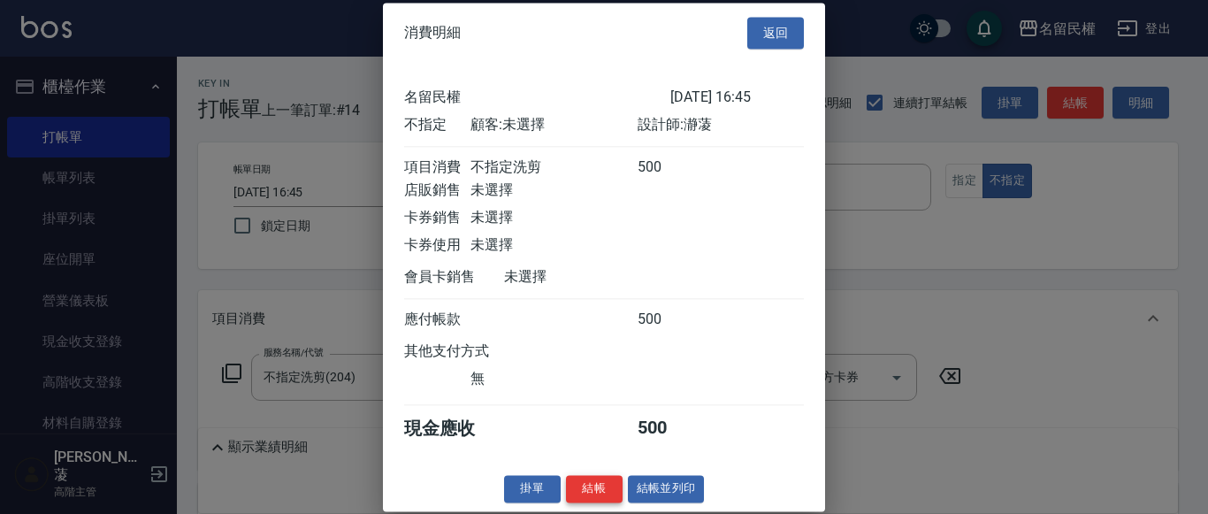
click at [599, 502] on button "結帳" at bounding box center [594, 488] width 57 height 27
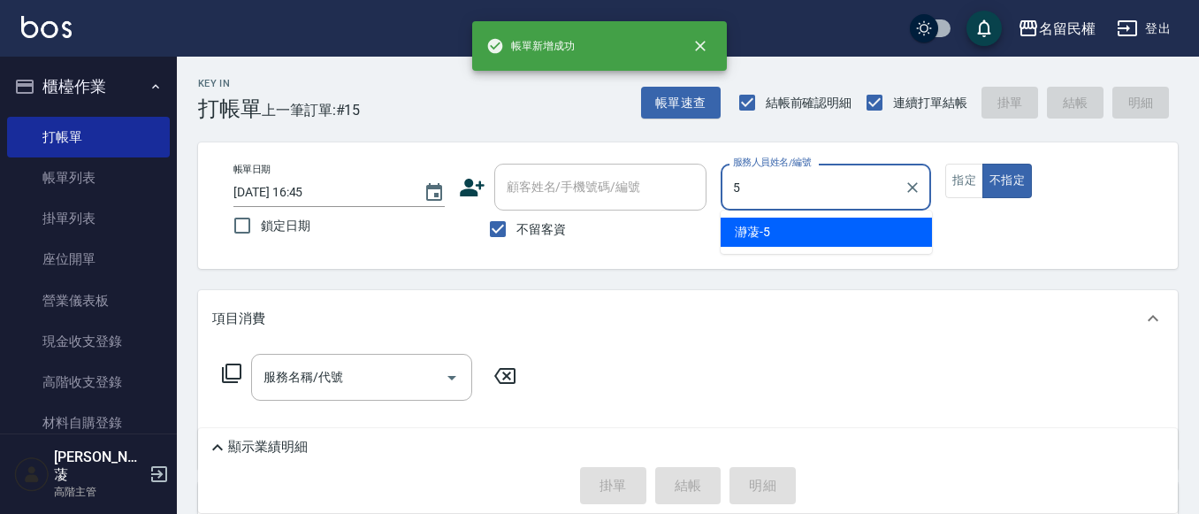
type input "瀞蓤-5"
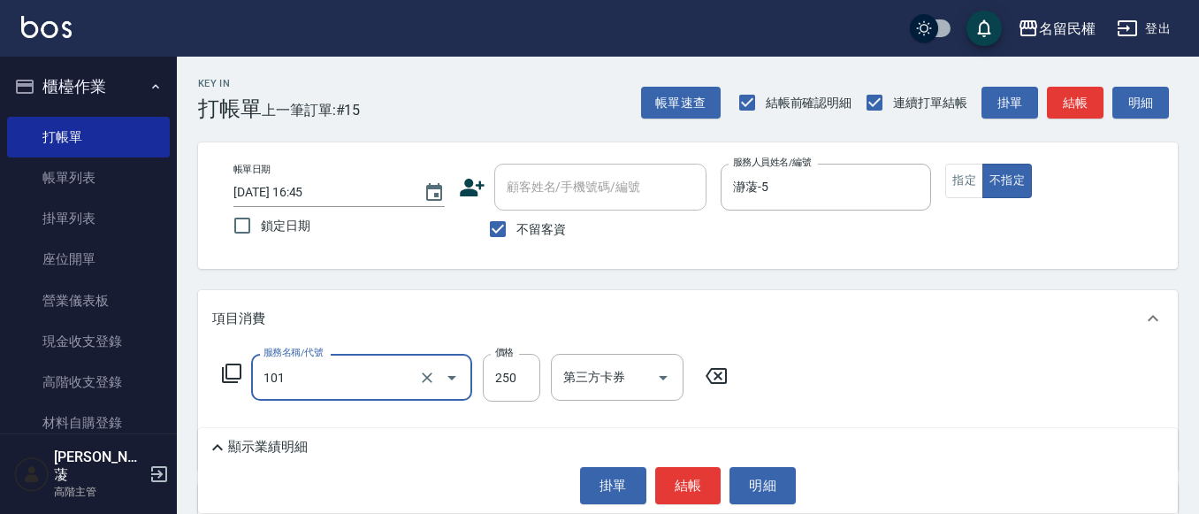
type input "不指定洗髮(101)"
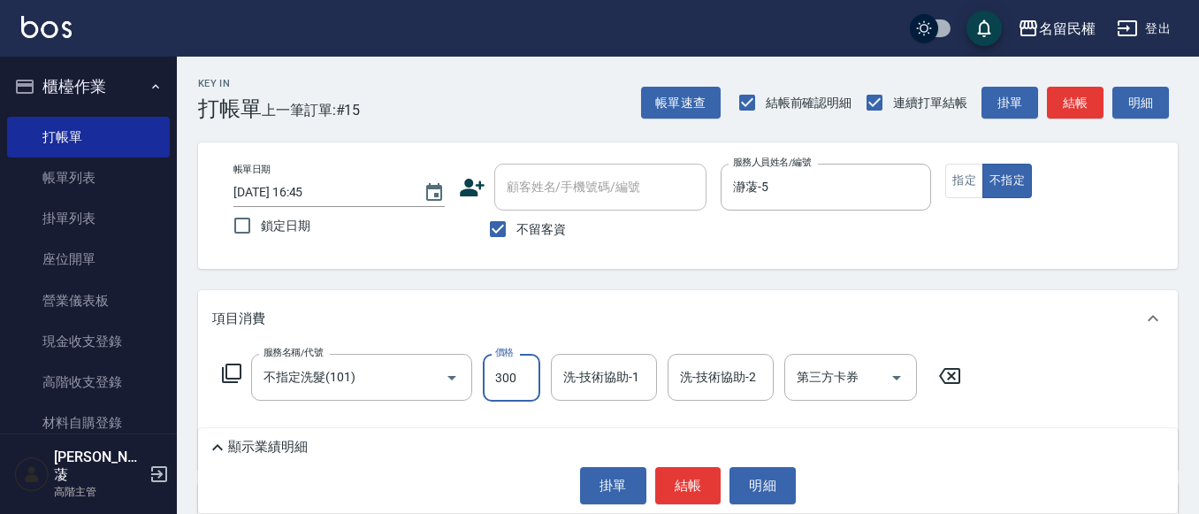
type input "300"
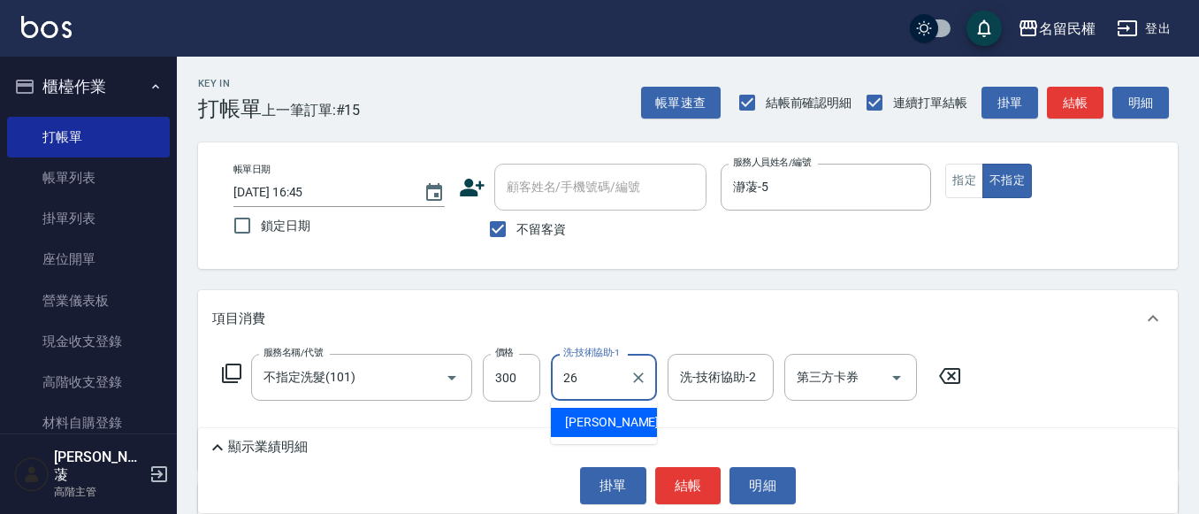
type input "沅莘-26"
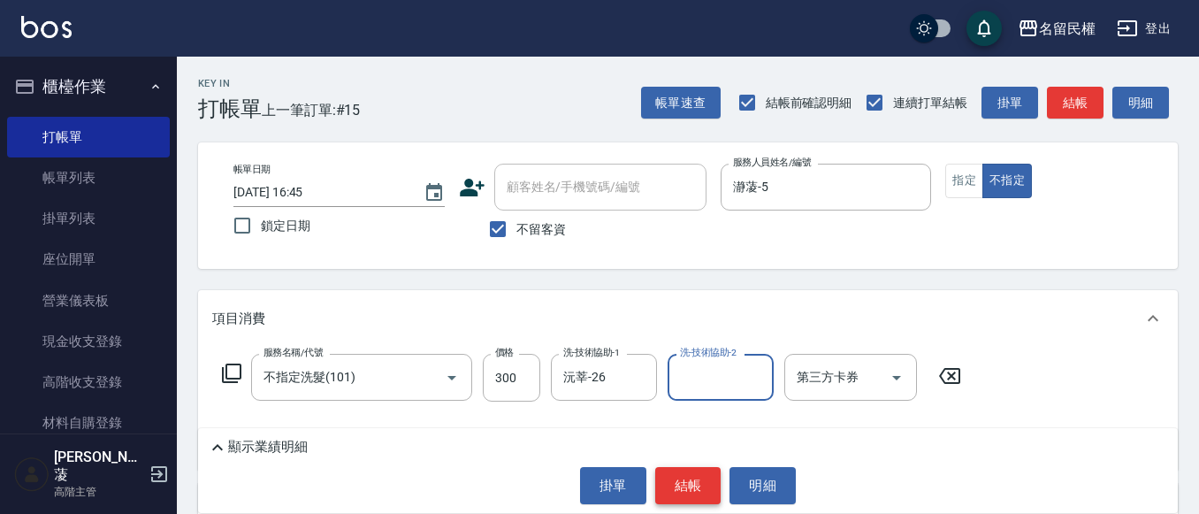
click at [669, 481] on button "結帳" at bounding box center [688, 485] width 66 height 37
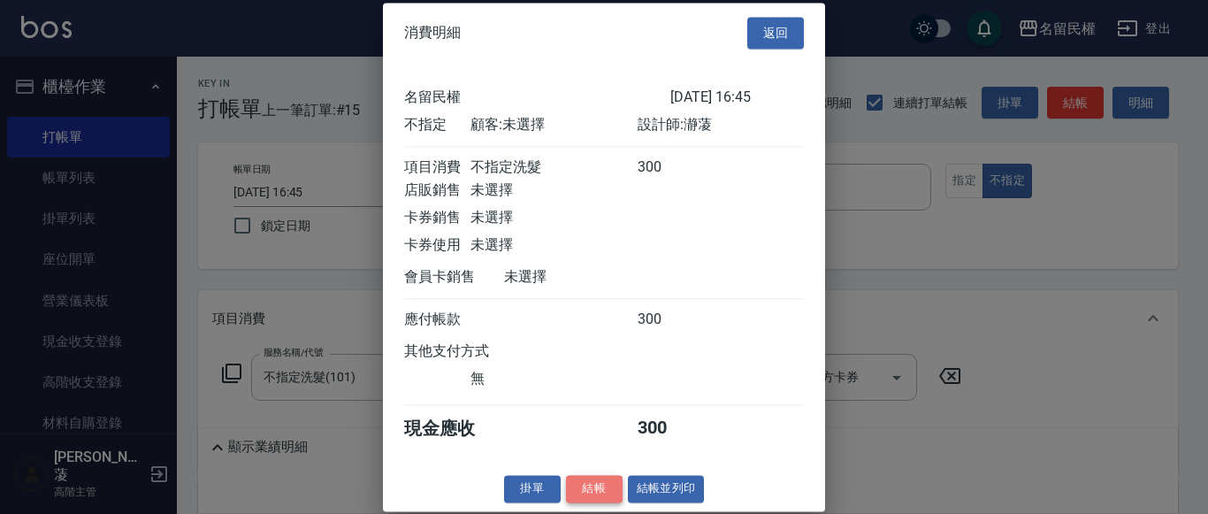
click at [616, 502] on button "結帳" at bounding box center [594, 488] width 57 height 27
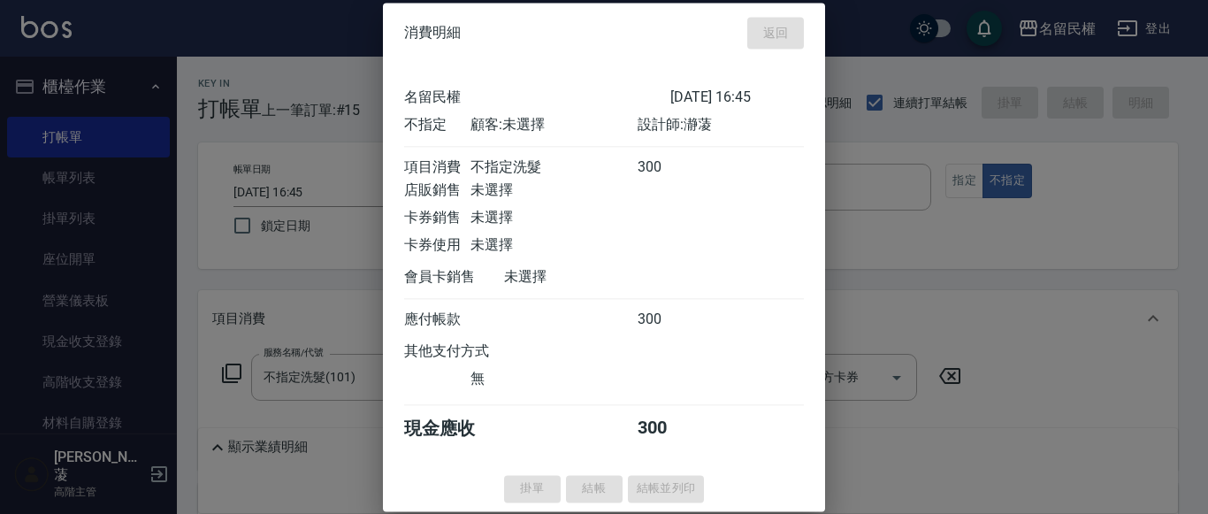
type input "[DATE] 16:46"
